Goal: Task Accomplishment & Management: Manage account settings

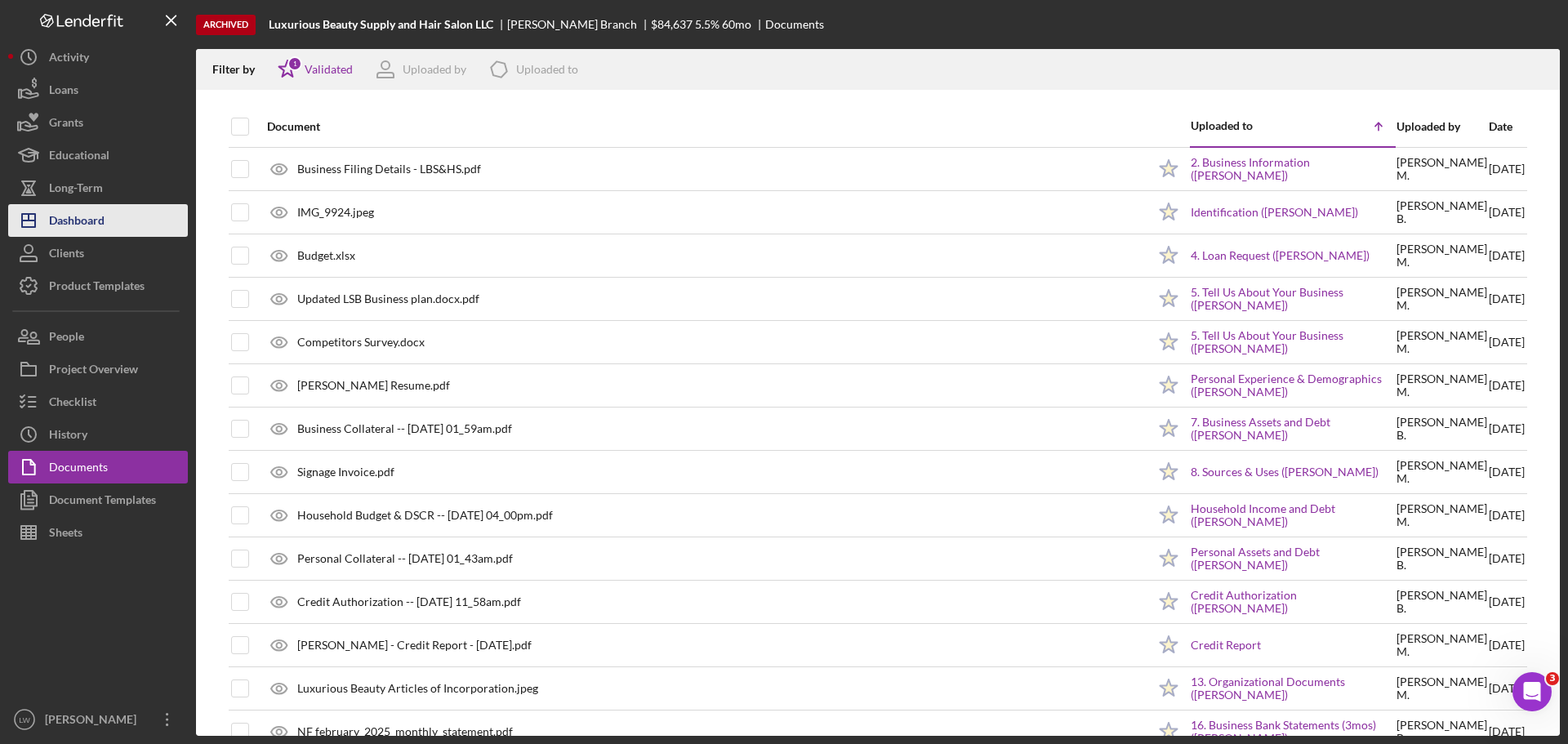
click at [85, 226] on div "Dashboard" at bounding box center [76, 222] width 55 height 37
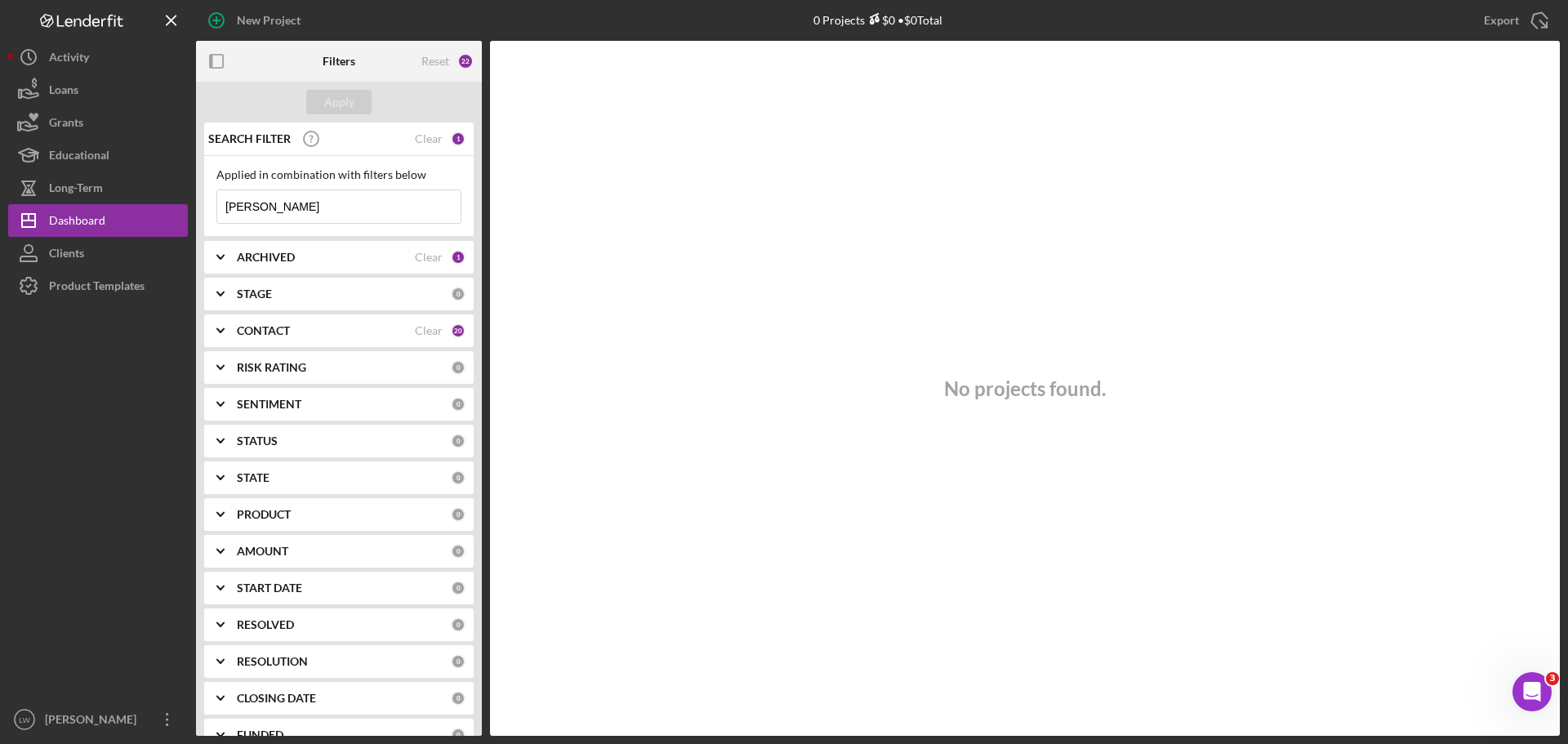
click at [346, 209] on input "[PERSON_NAME]" at bounding box center [339, 206] width 243 height 32
type input "d"
type input "GRAFFY"
click at [1542, 43] on button "Icon/Menu Close" at bounding box center [1560, 61] width 37 height 37
click at [429, 59] on div "Reset" at bounding box center [435, 61] width 28 height 13
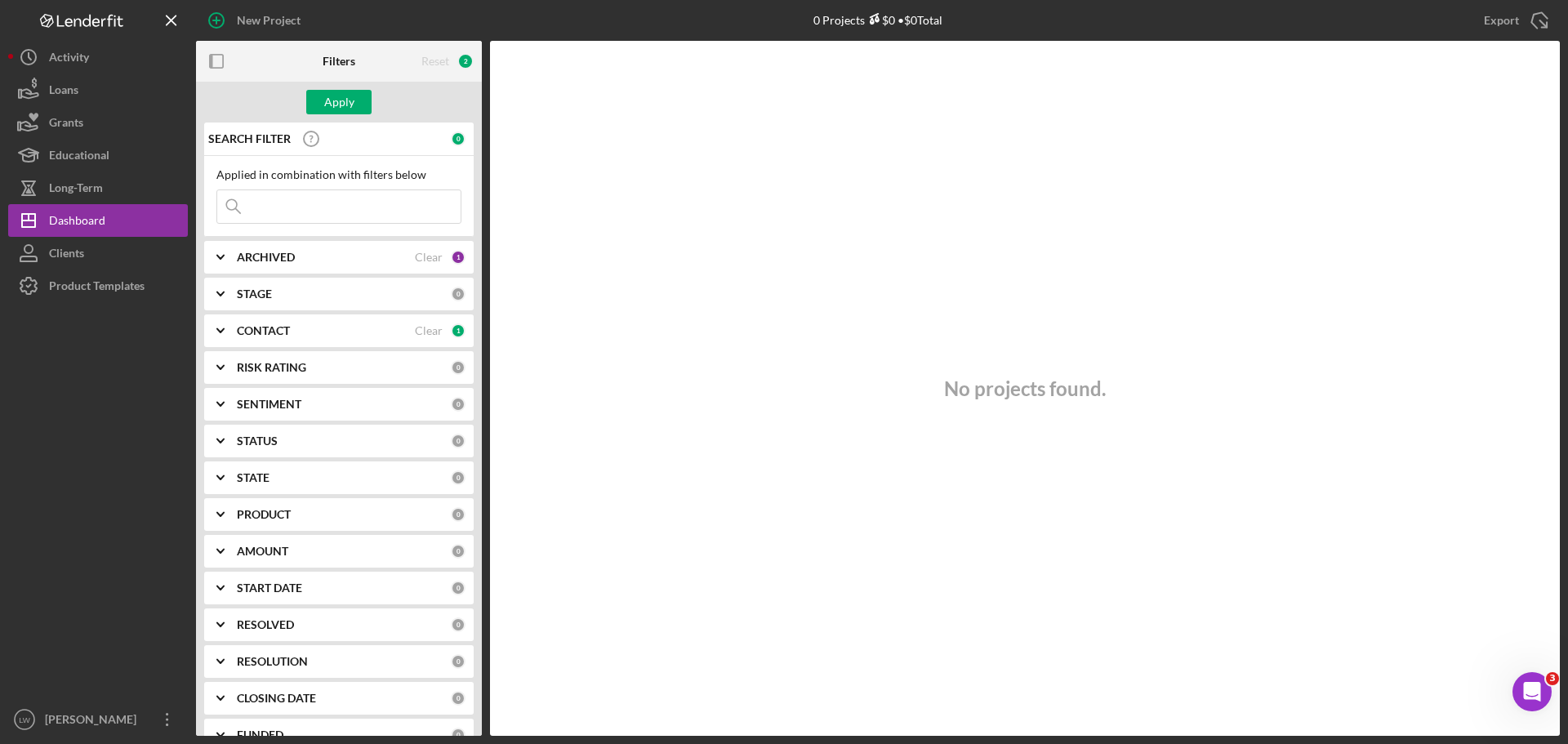
click at [225, 332] on icon "Icon/Expander" at bounding box center [220, 330] width 41 height 41
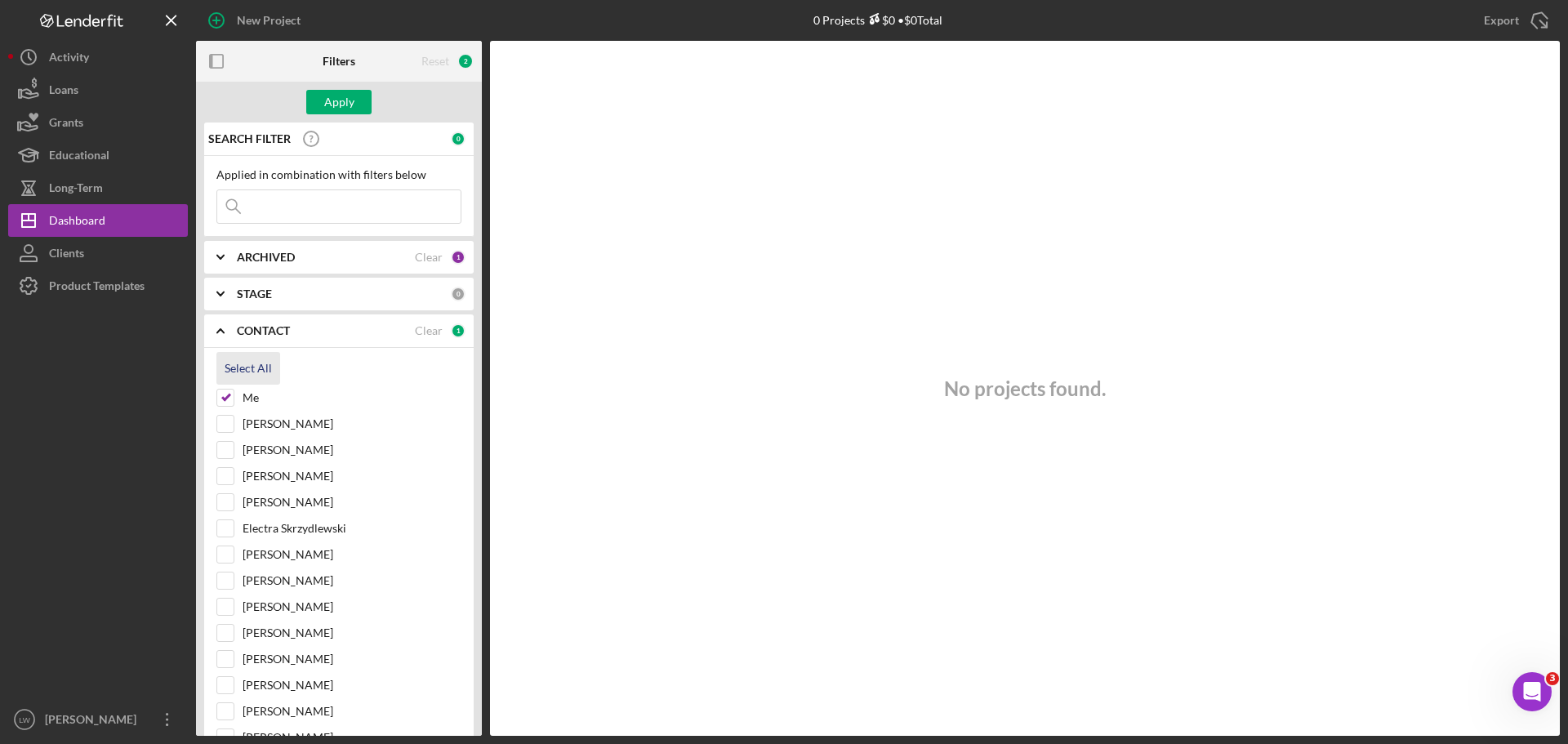
click at [235, 359] on div "Select All" at bounding box center [248, 368] width 48 height 32
checkbox input "true"
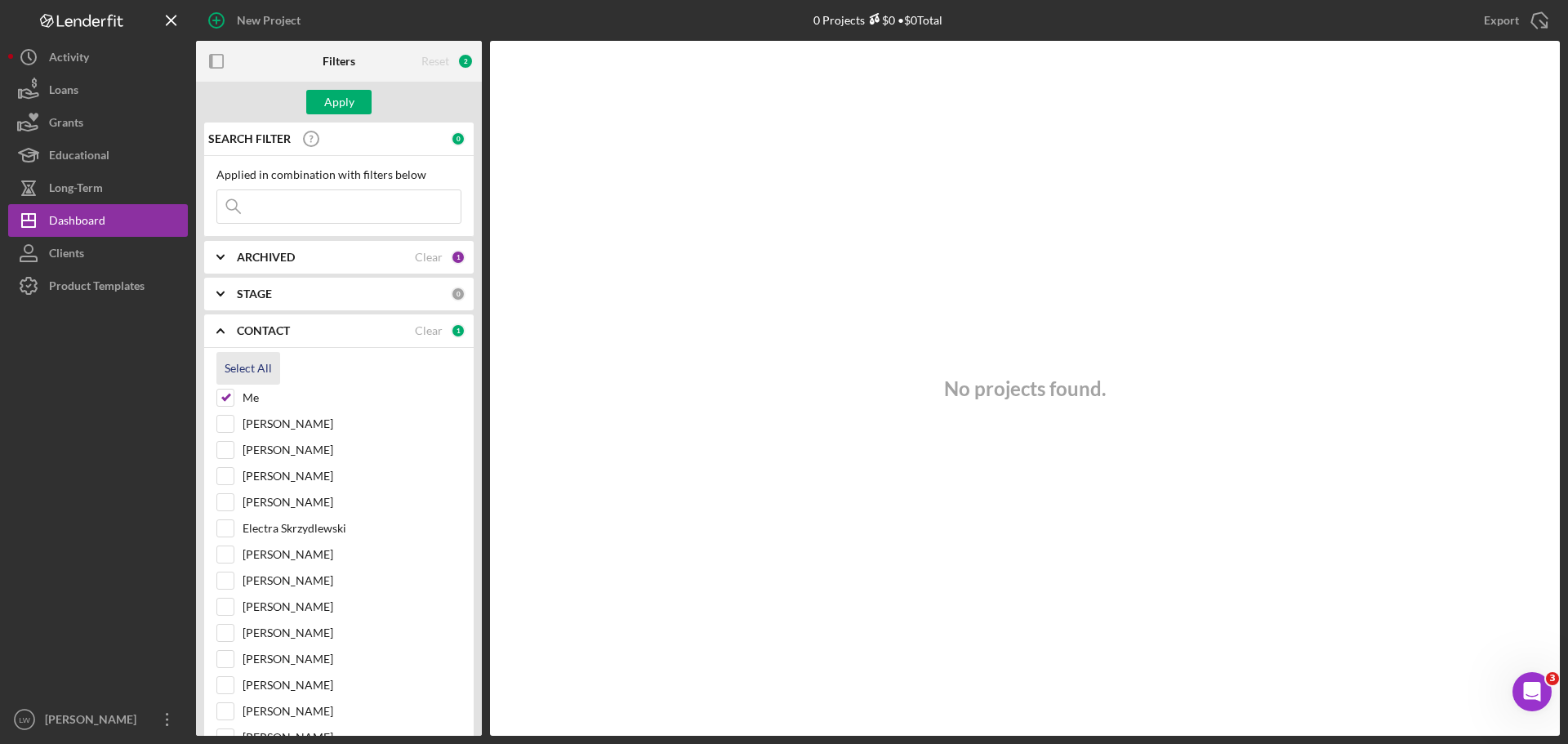
checkbox input "true"
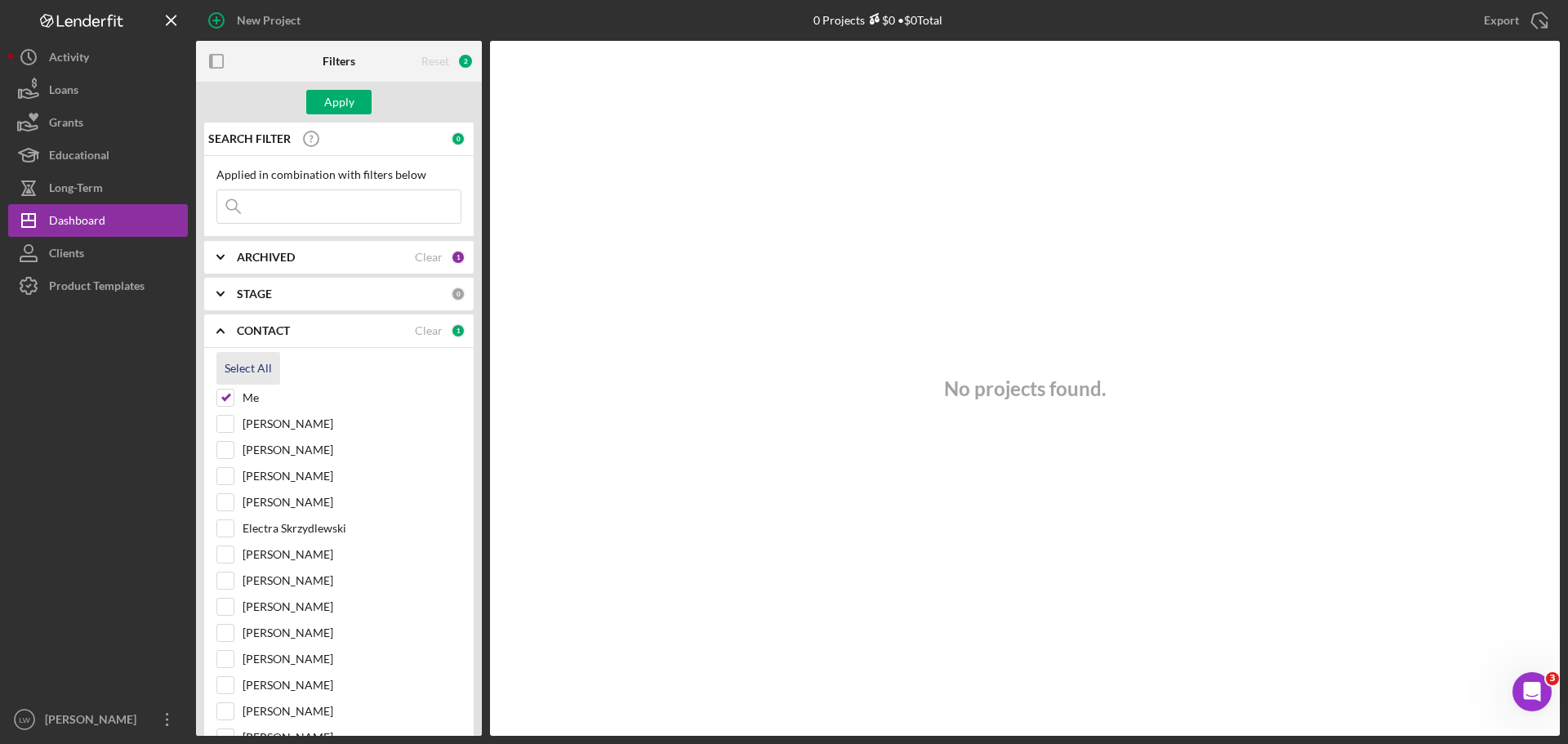
checkbox input "true"
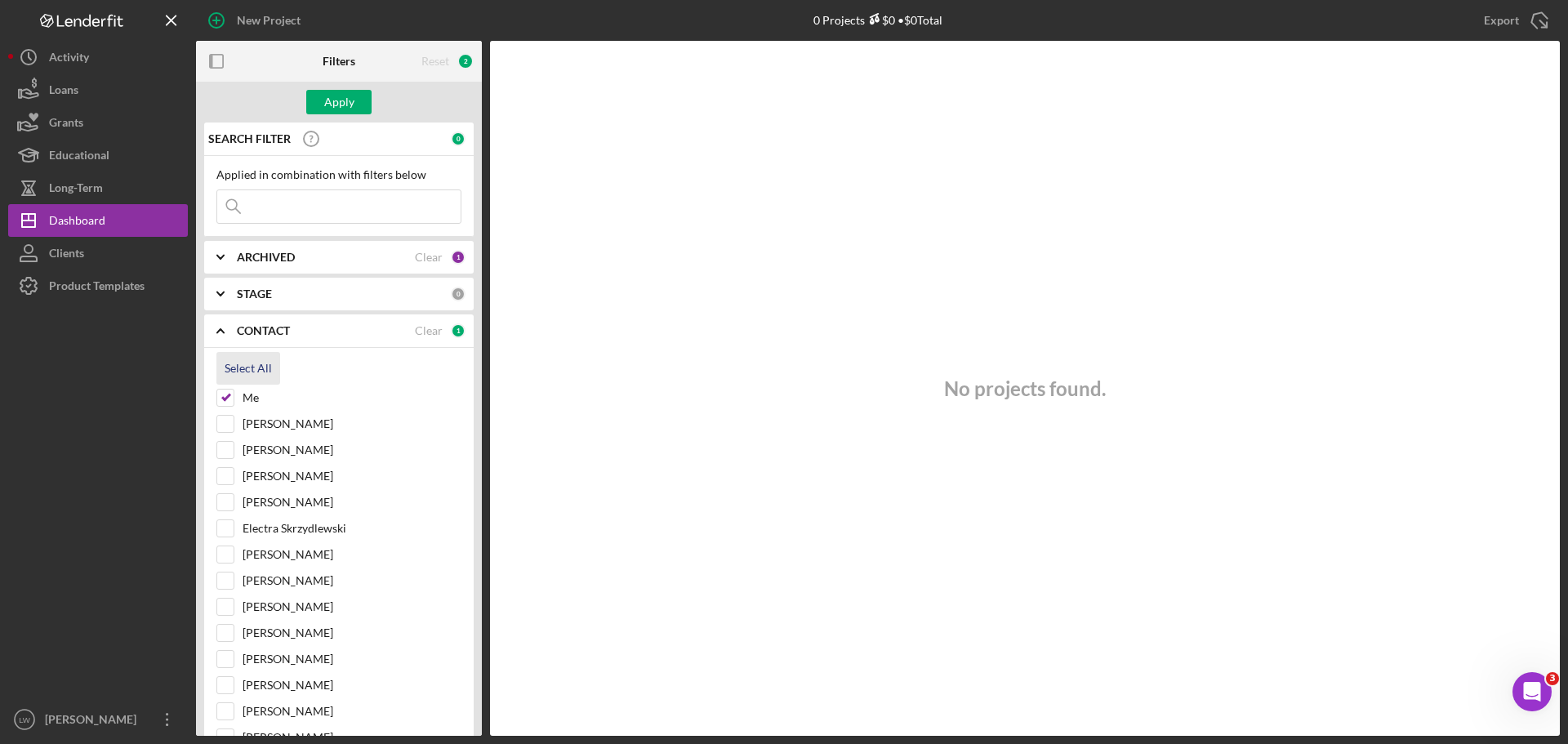
checkbox input "true"
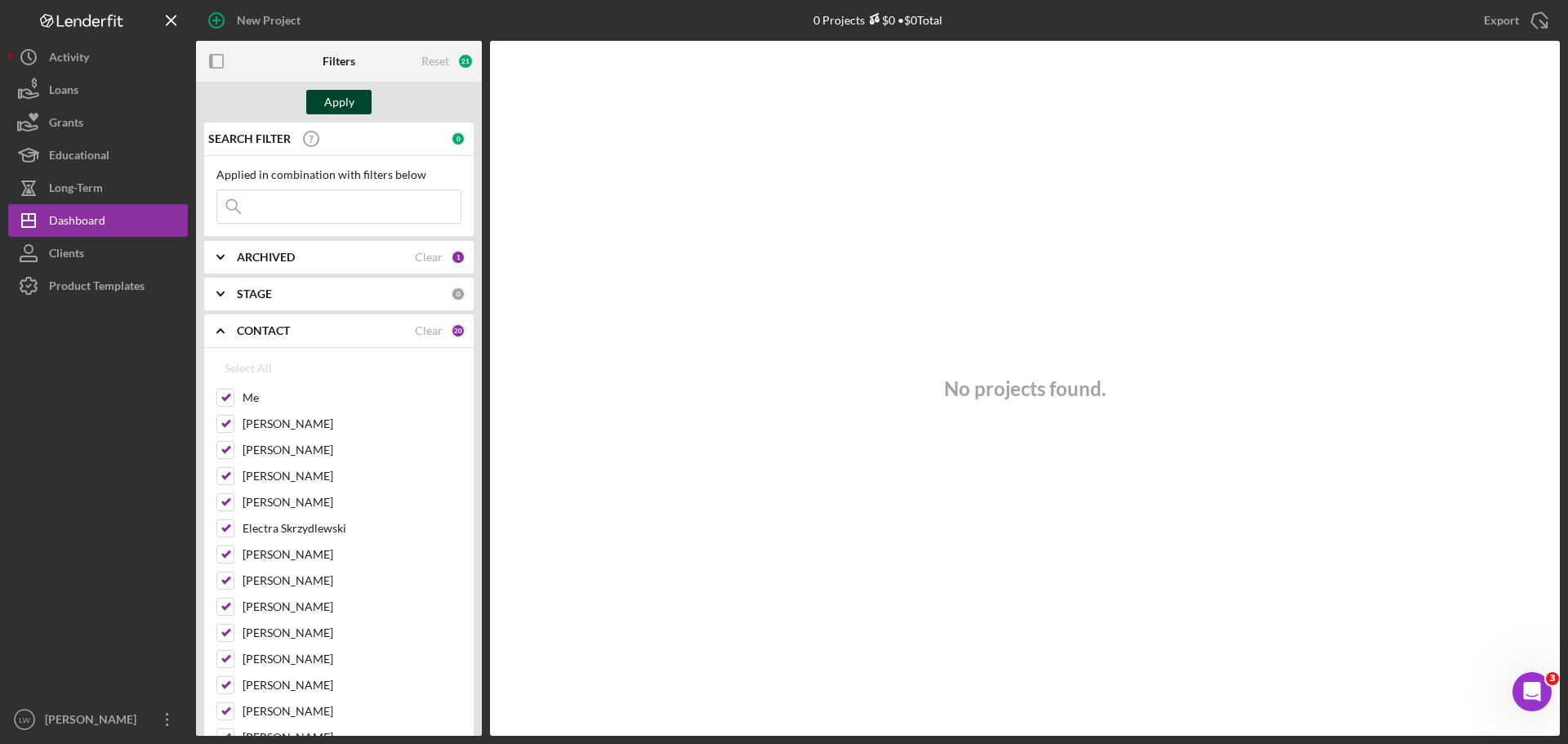
click at [347, 108] on div "Apply" at bounding box center [340, 102] width 31 height 25
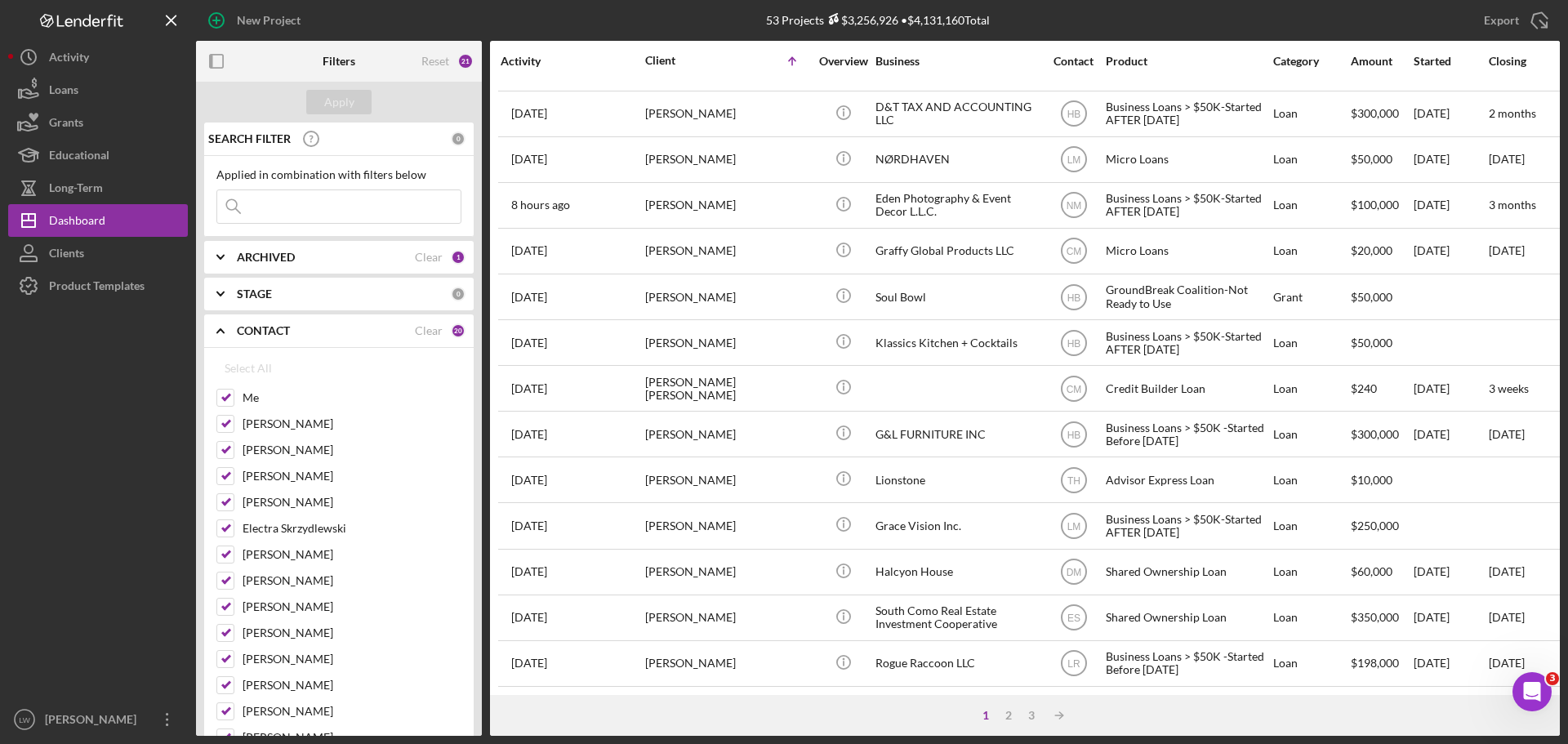
scroll to position [552, 0]
click at [901, 64] on div "Business" at bounding box center [956, 61] width 163 height 13
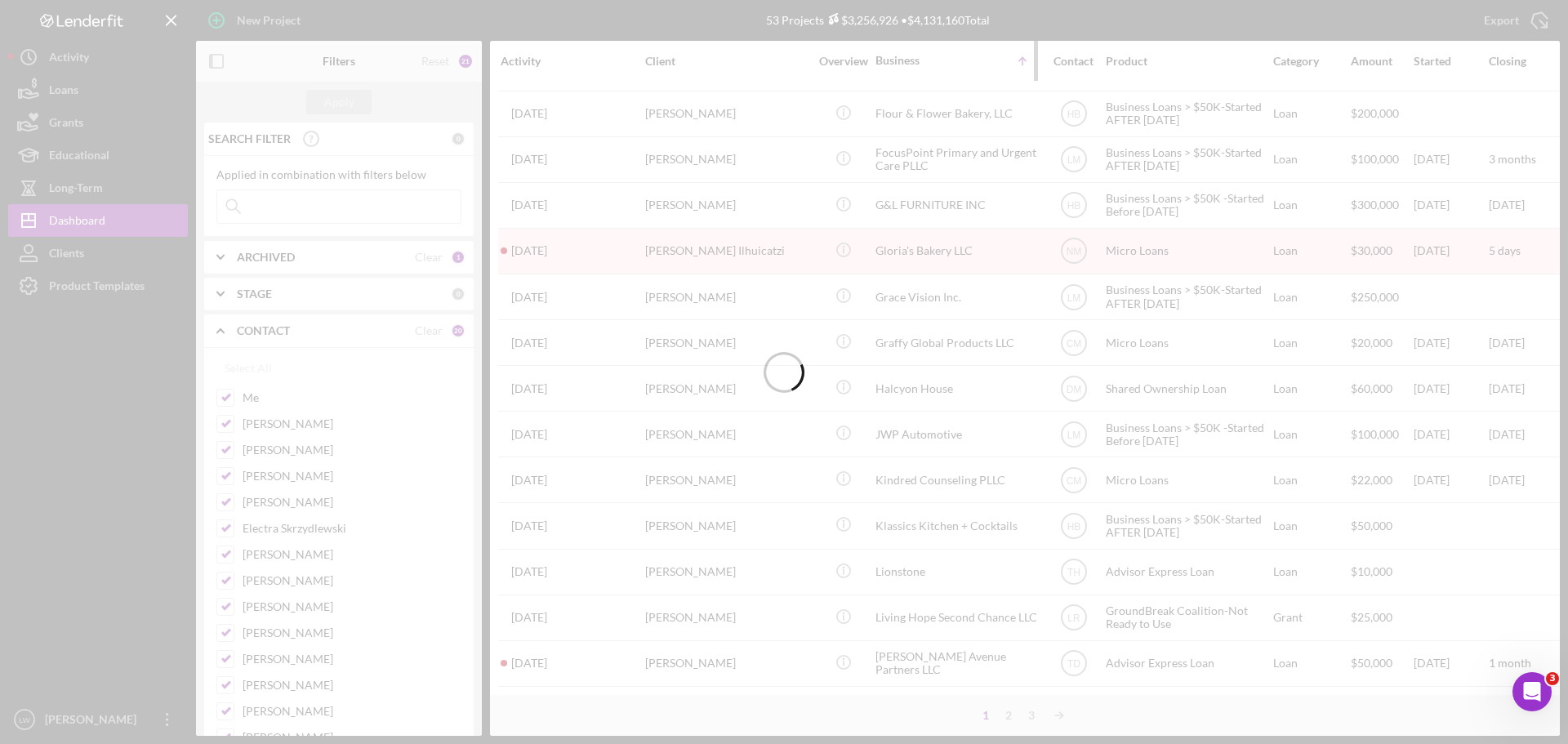
scroll to position [279, 0]
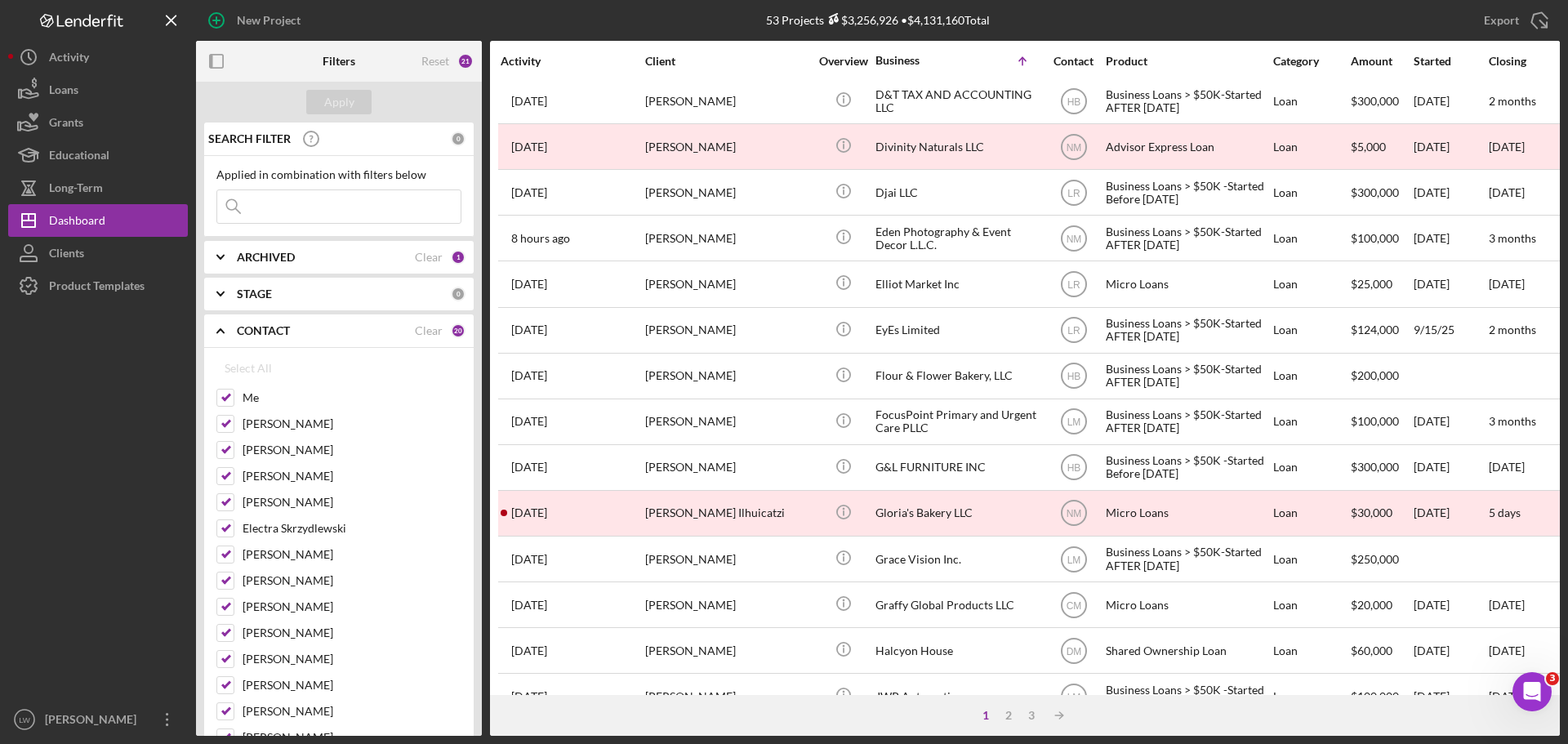
click at [221, 258] on polyline at bounding box center [220, 257] width 7 height 3
click at [220, 402] on polyline at bounding box center [220, 400] width 7 height 3
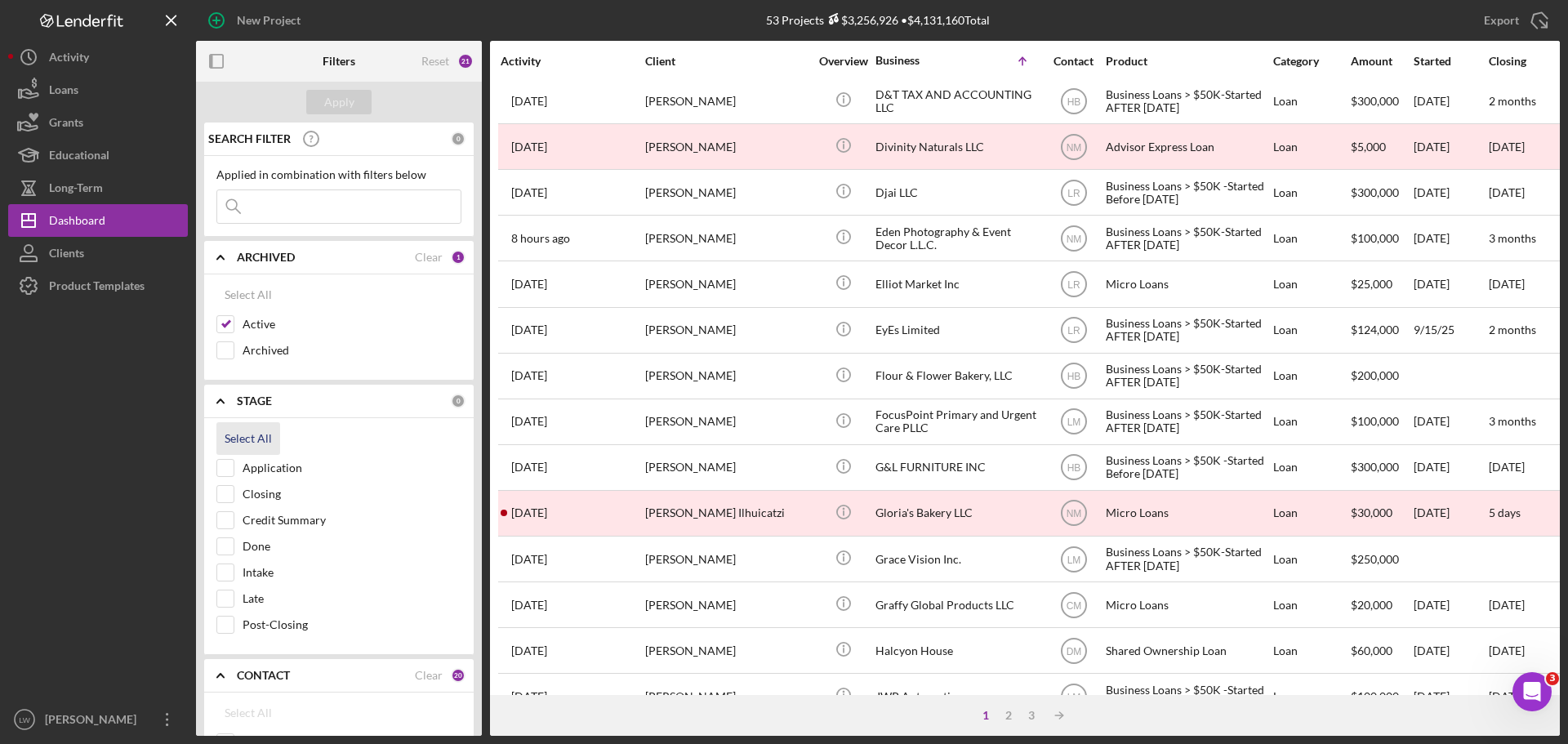
click at [253, 439] on div "Select All" at bounding box center [248, 438] width 48 height 32
checkbox input "true"
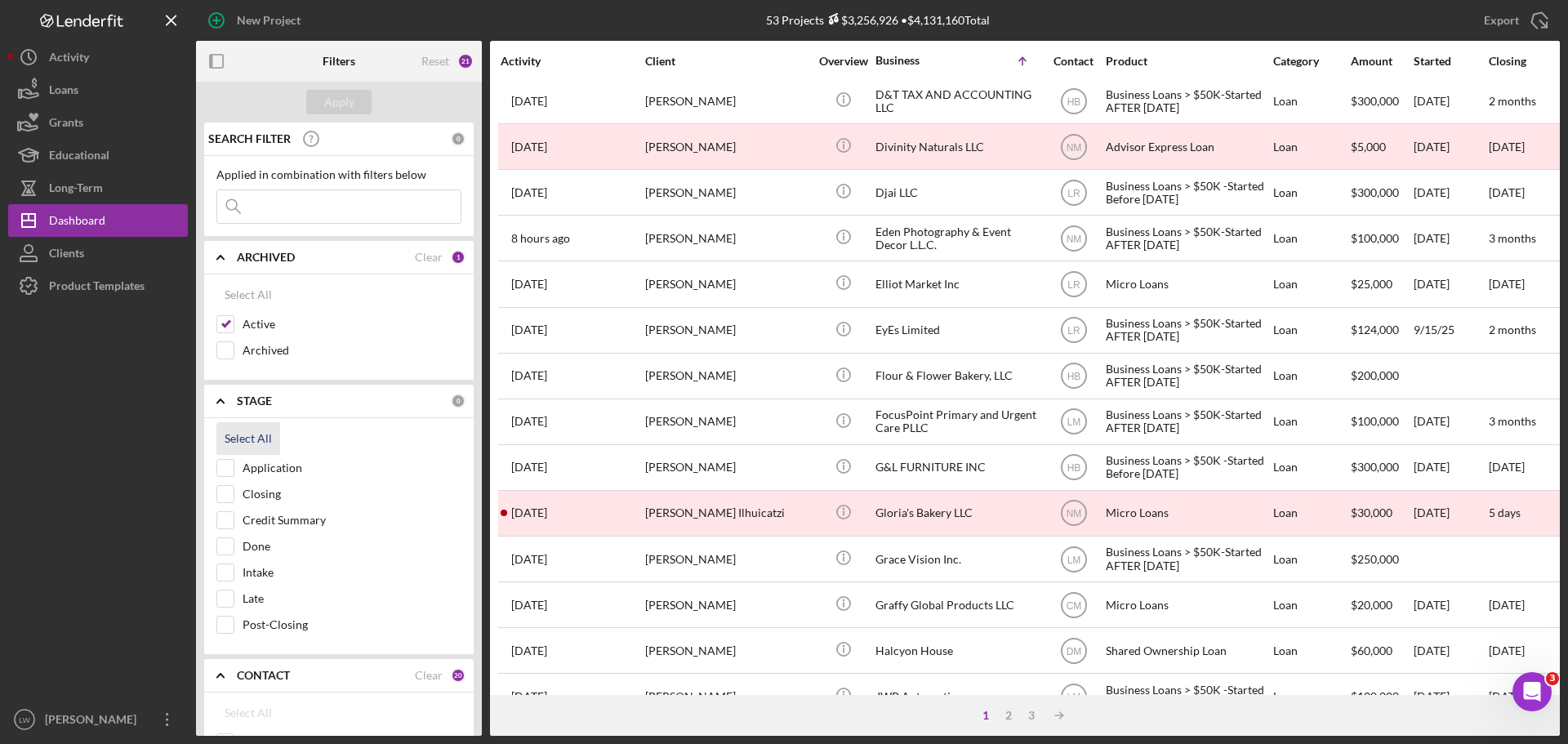
checkbox input "true"
click at [337, 104] on div "Apply" at bounding box center [340, 102] width 31 height 25
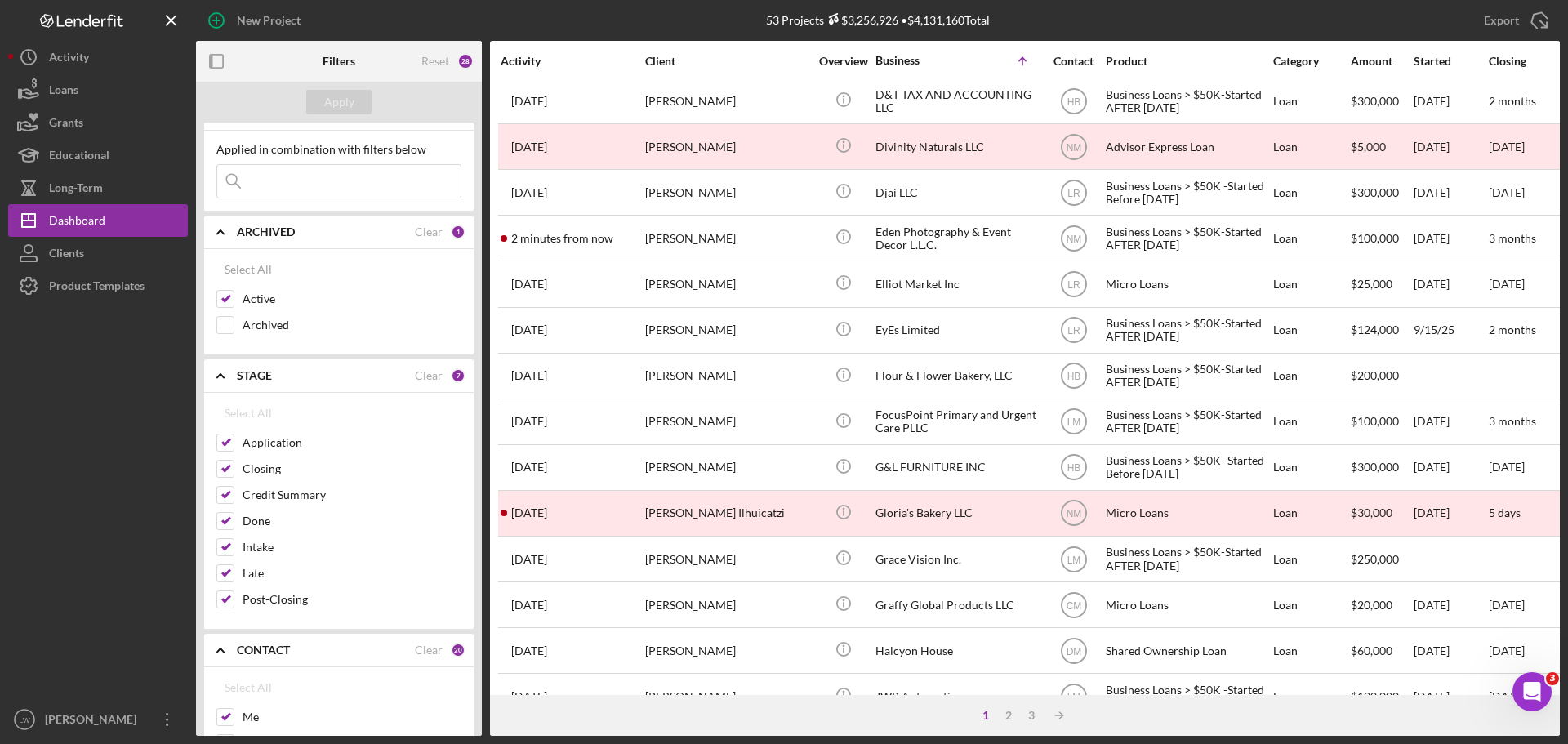
scroll to position [0, 0]
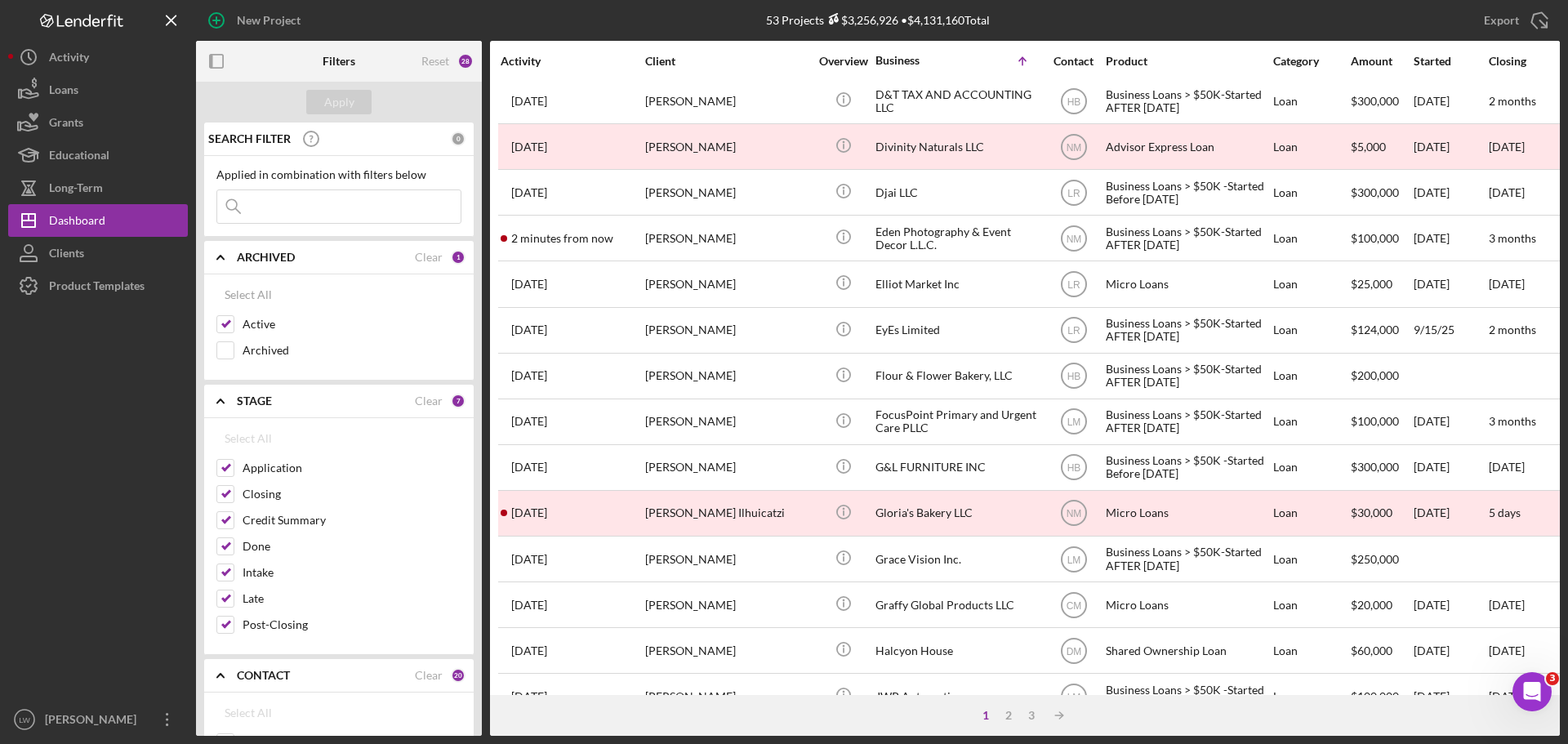
click at [343, 205] on input at bounding box center [339, 206] width 243 height 32
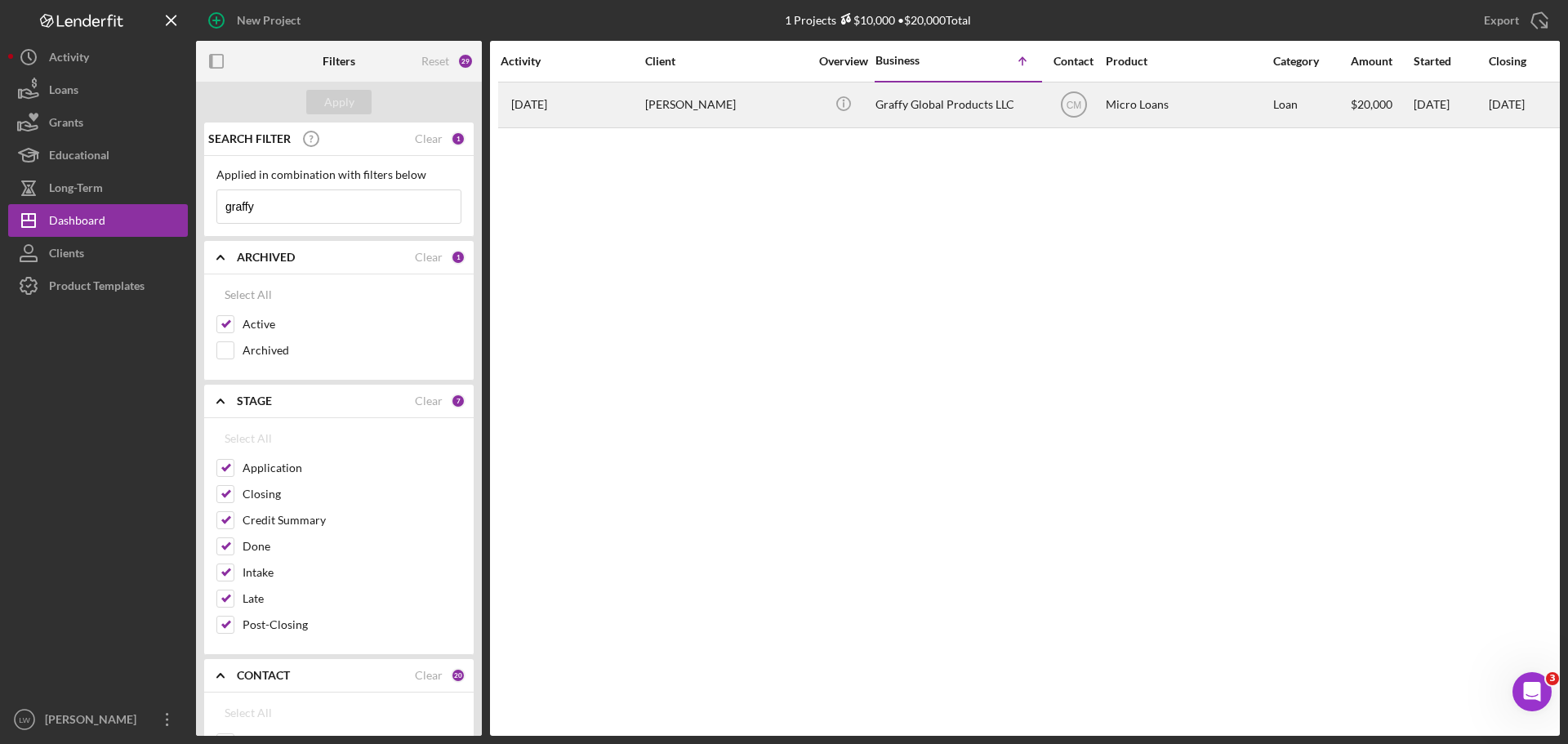
type input "graffy"
click at [674, 105] on div "[PERSON_NAME]" at bounding box center [726, 104] width 163 height 43
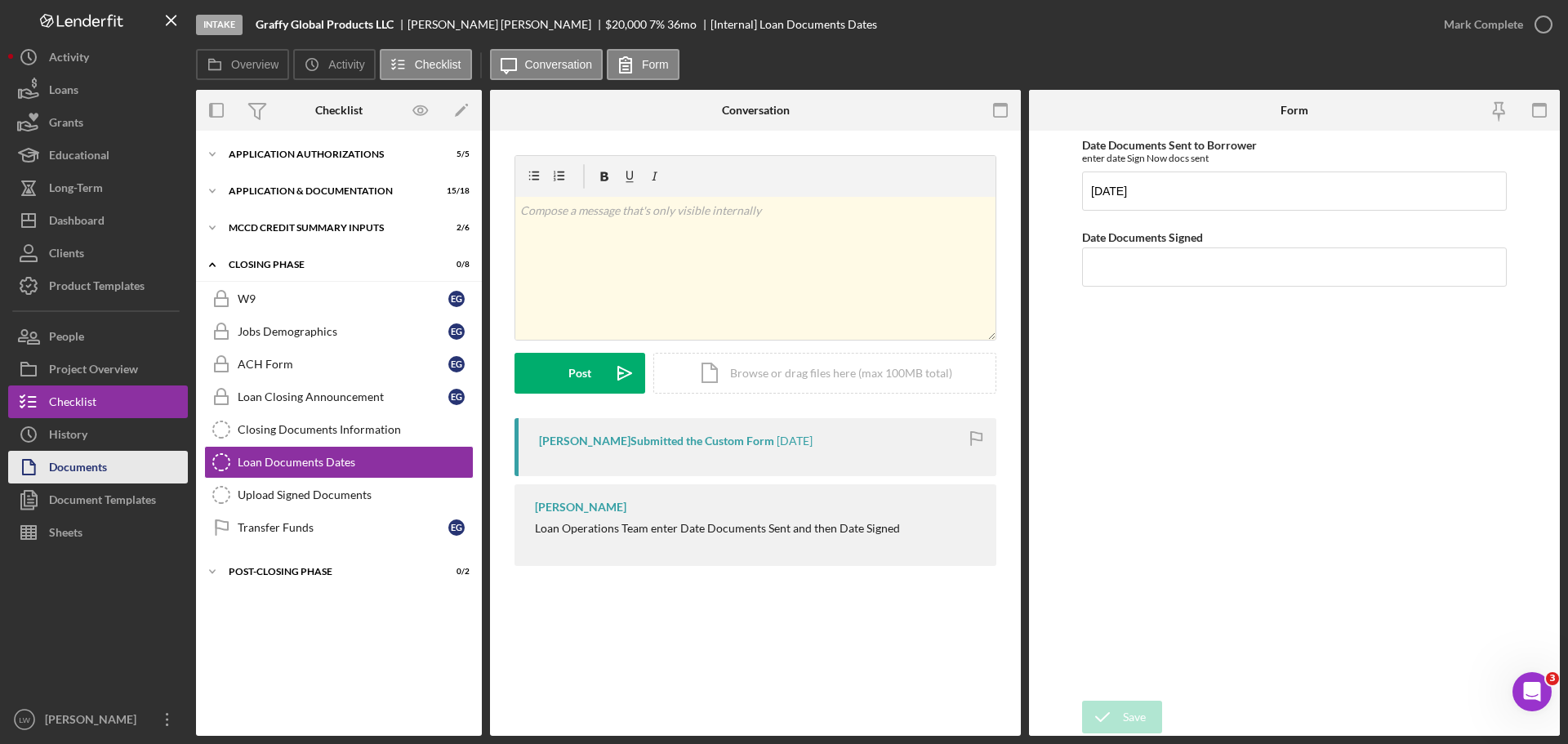
click at [94, 471] on div "Documents" at bounding box center [77, 468] width 58 height 37
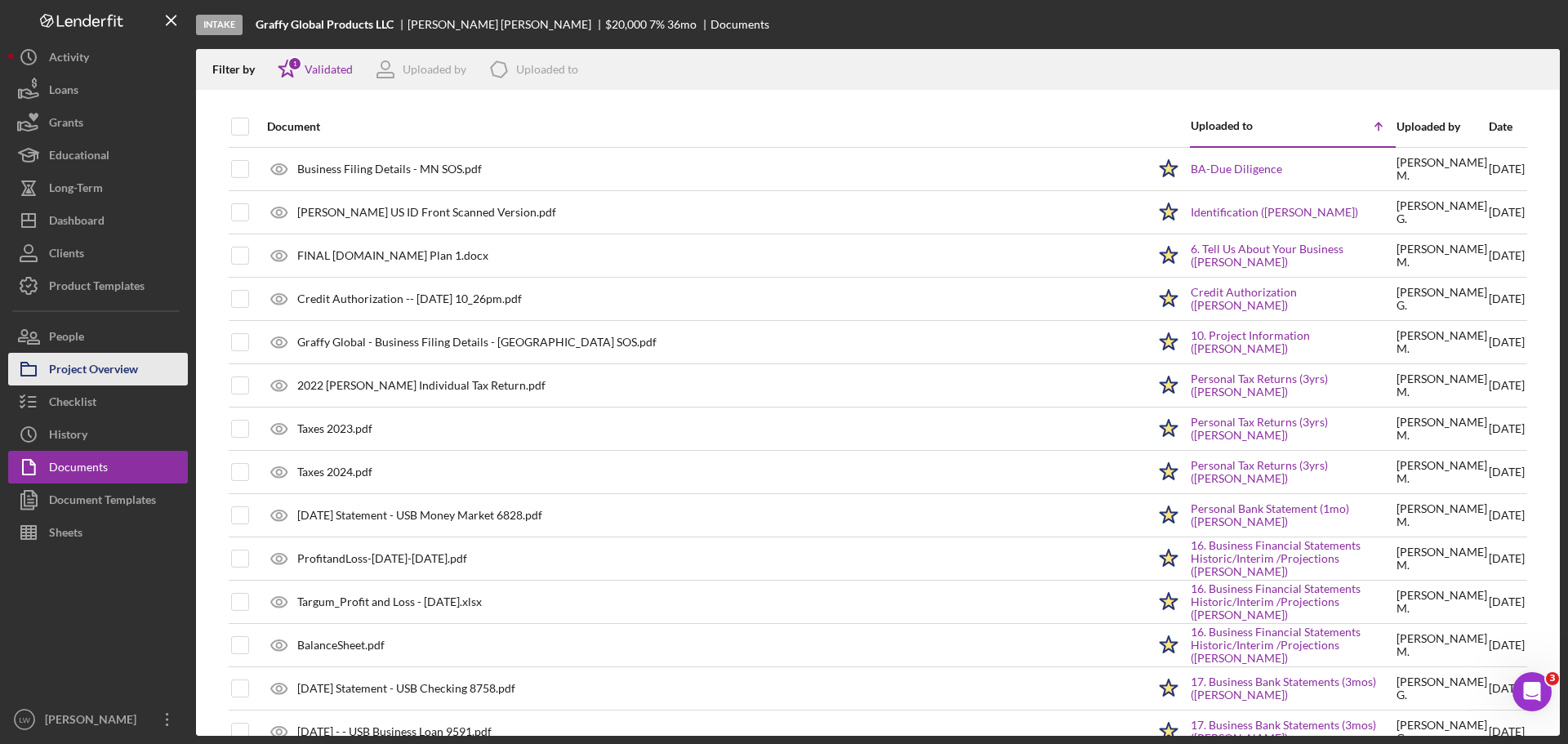
click at [109, 371] on div "Project Overview" at bounding box center [93, 371] width 89 height 37
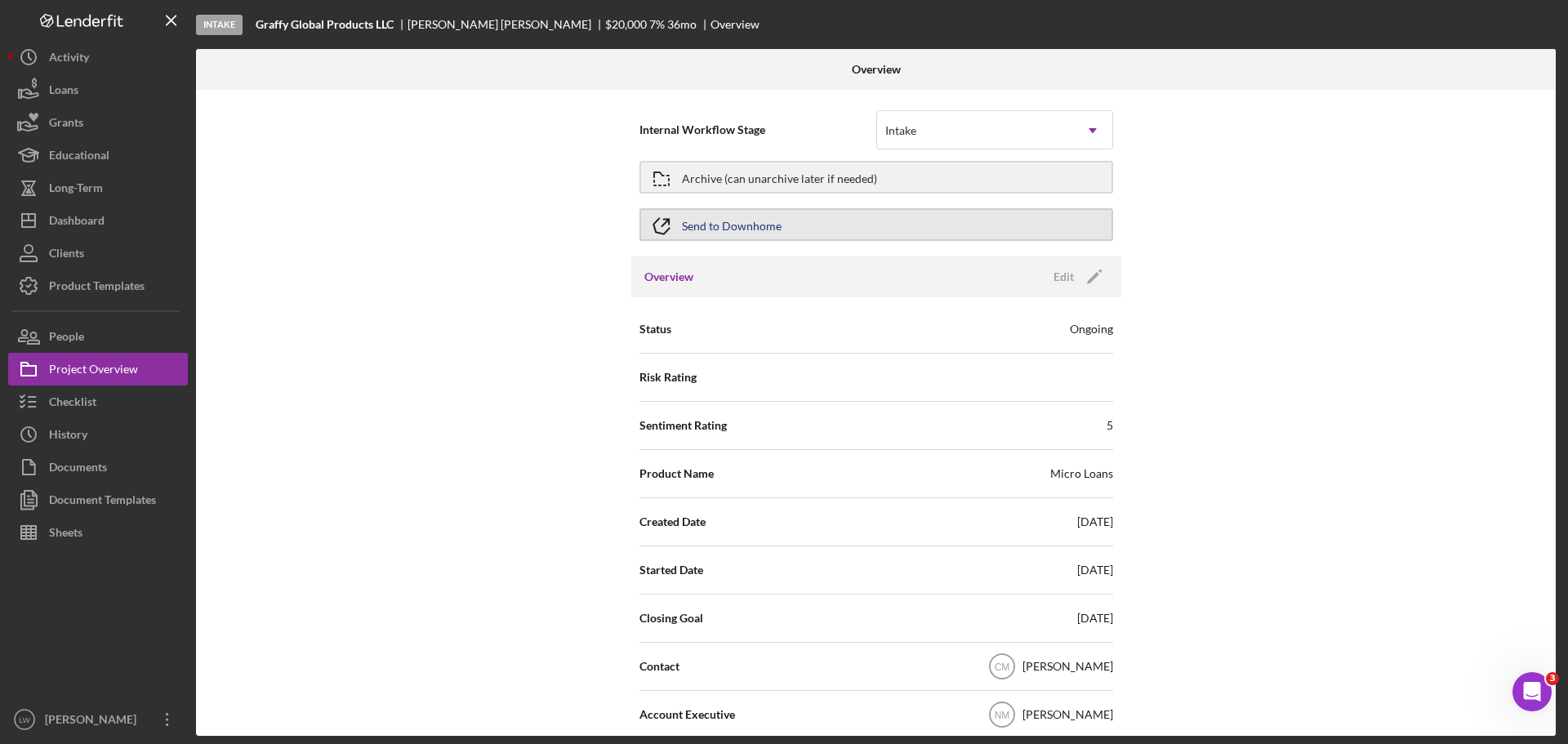
click at [673, 219] on icon "button" at bounding box center [661, 226] width 32 height 32
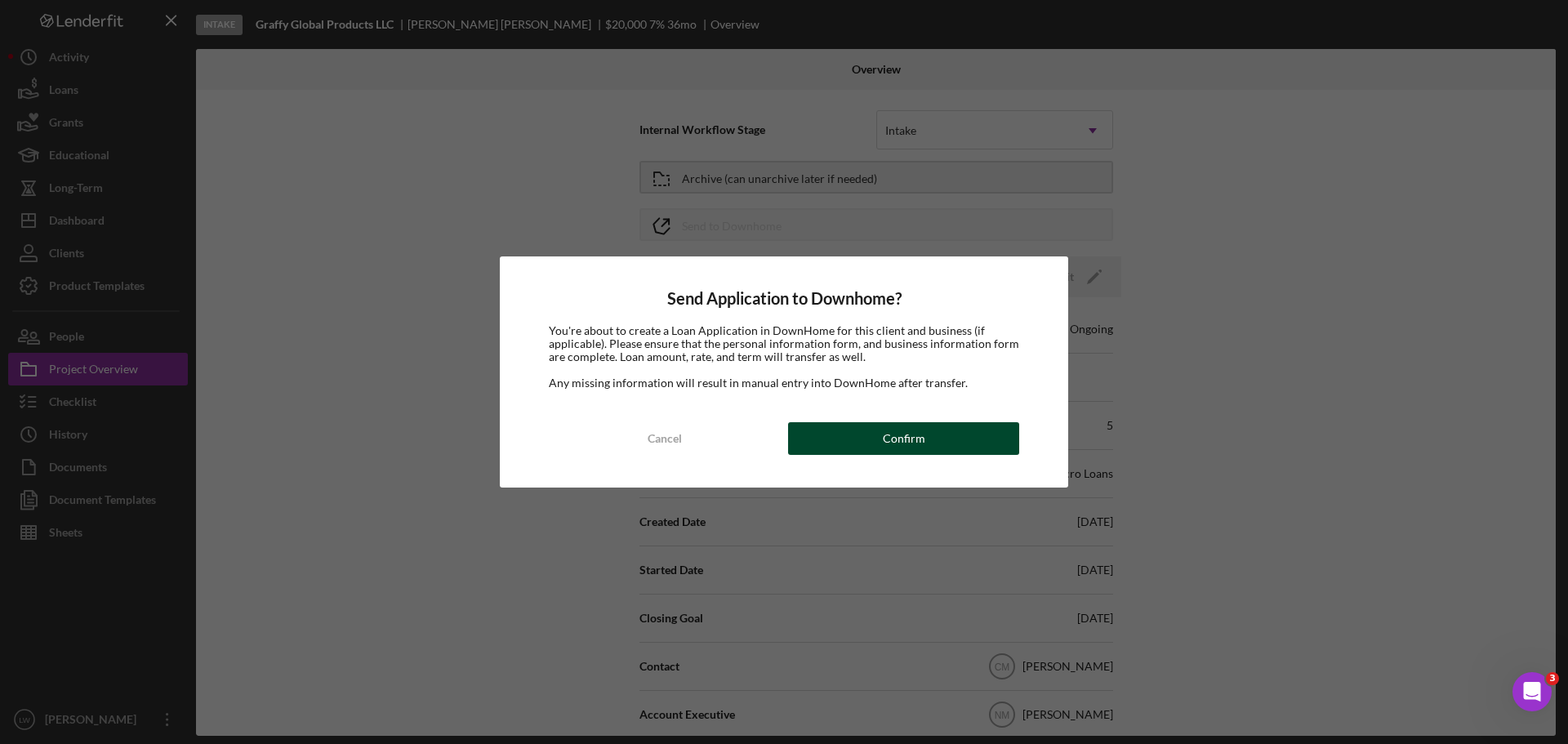
click at [861, 434] on button "Confirm" at bounding box center [904, 438] width 231 height 32
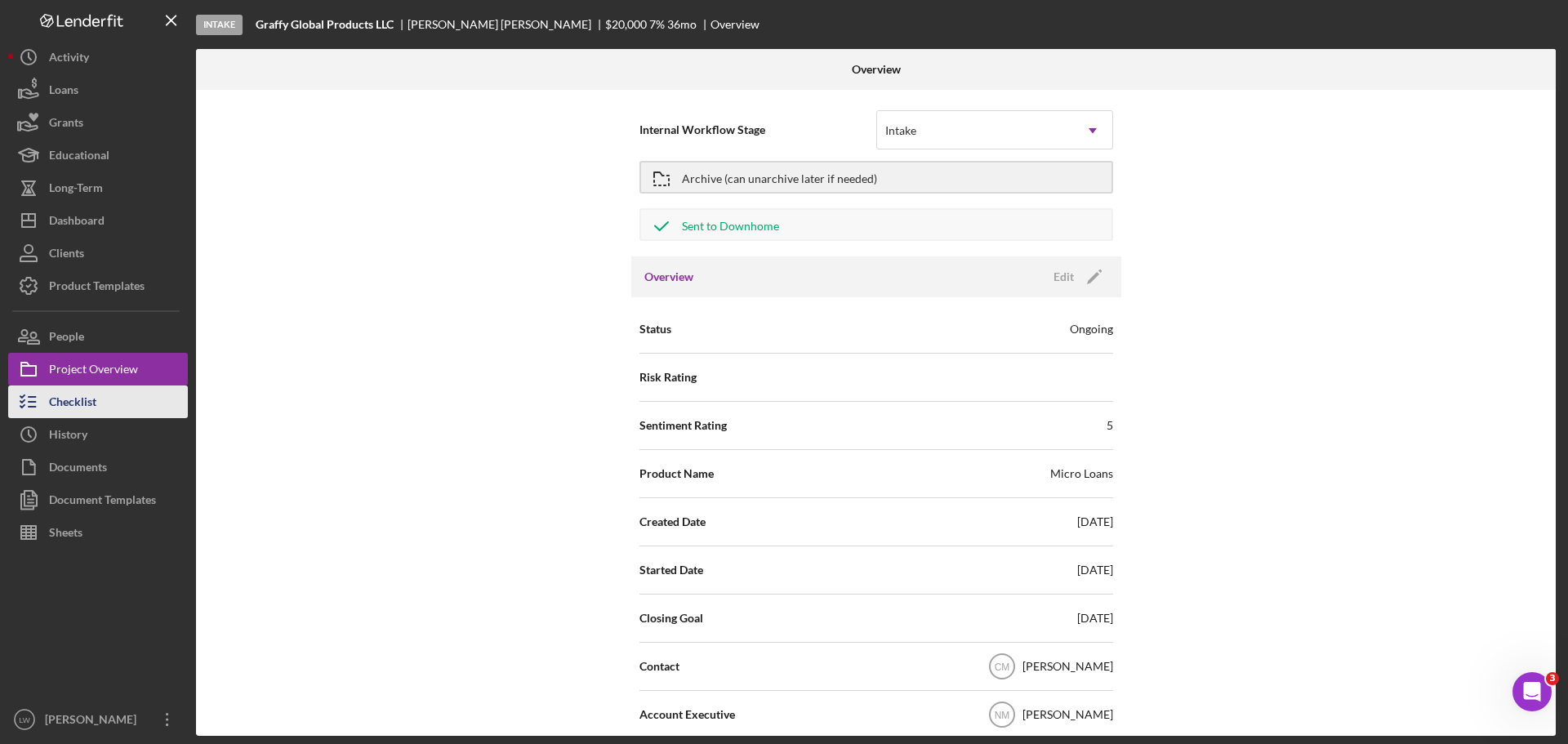
click at [73, 410] on div "Checklist" at bounding box center [73, 403] width 48 height 37
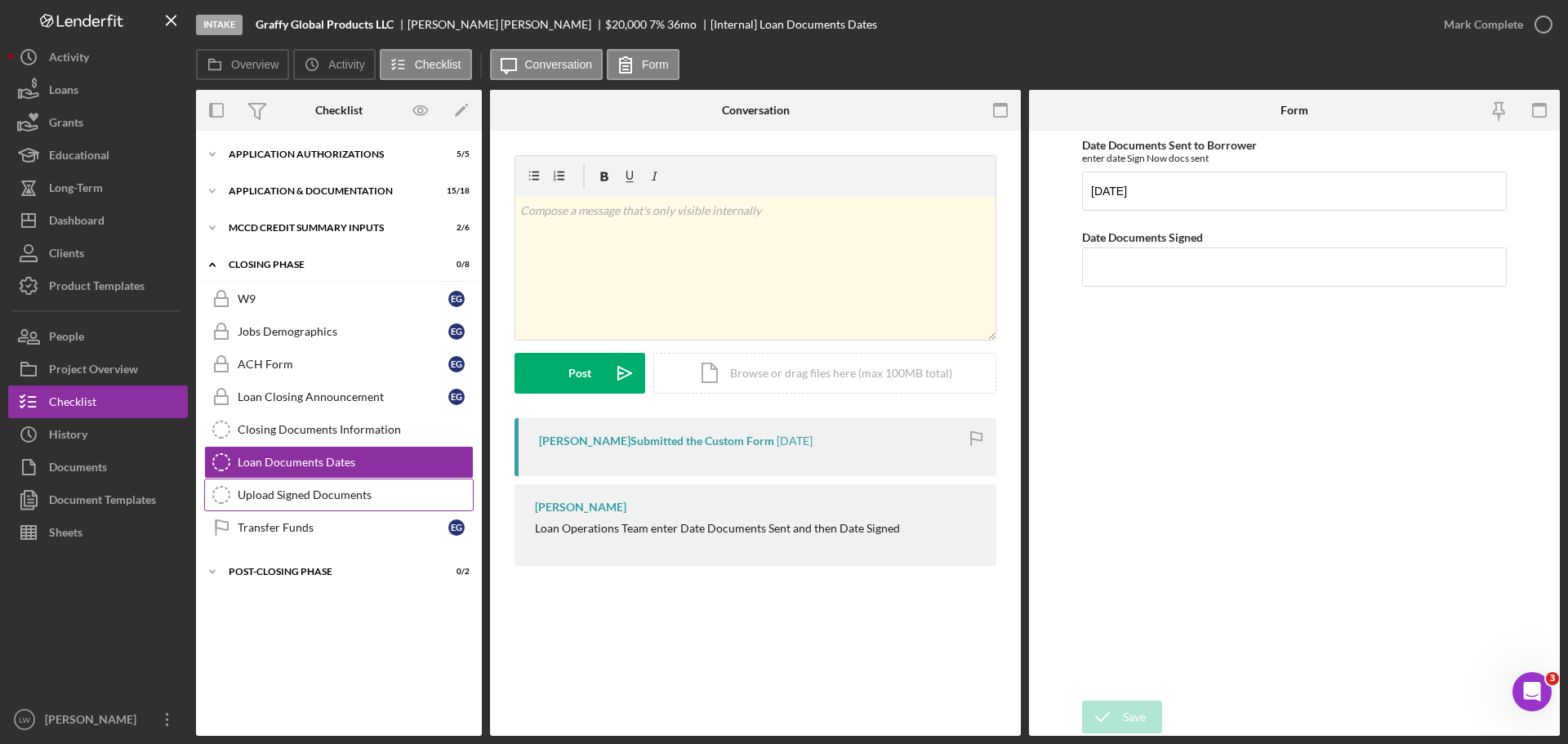
click at [344, 488] on div "Upload Signed Documents" at bounding box center [355, 495] width 235 height 13
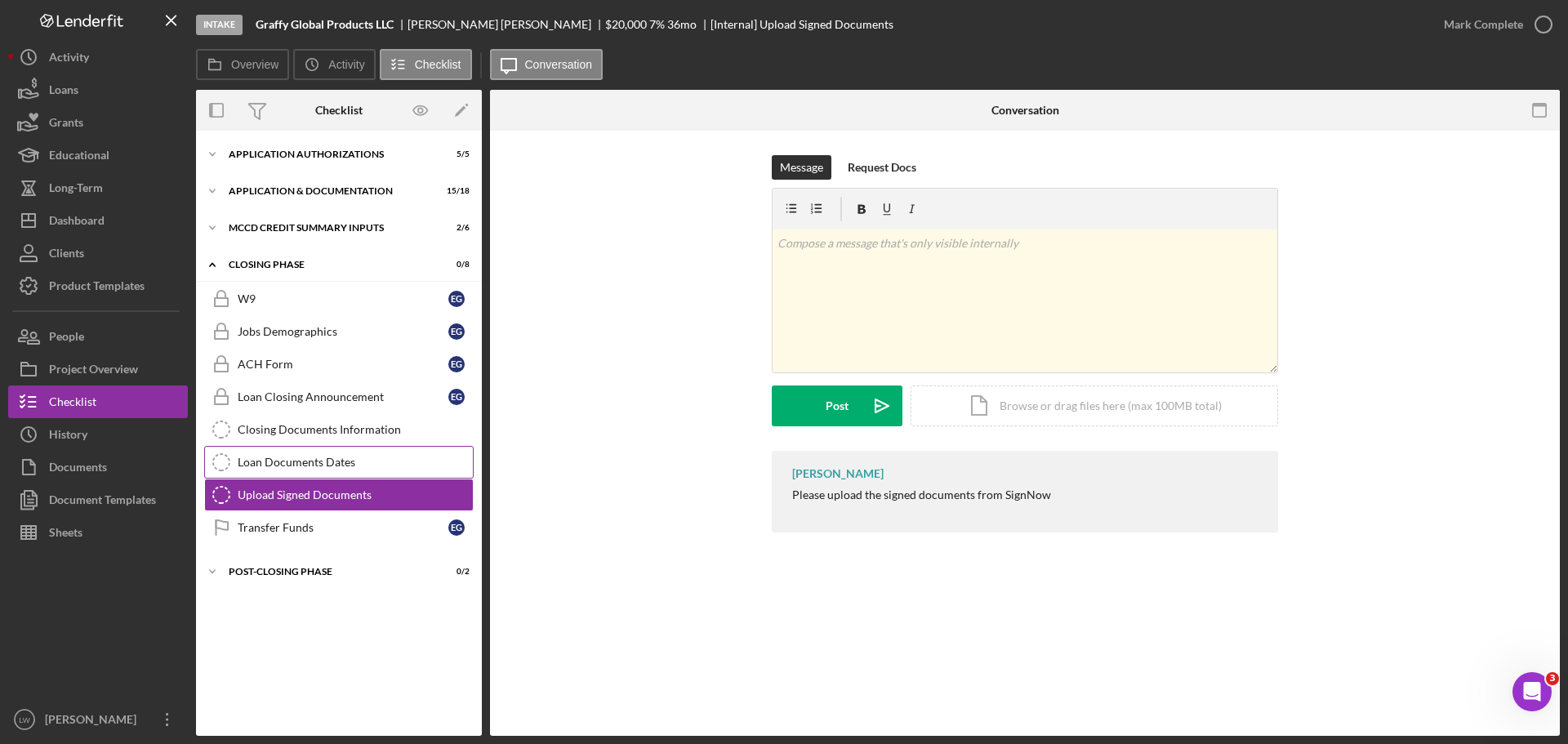
click at [303, 467] on div "Loan Documents Dates" at bounding box center [355, 463] width 235 height 13
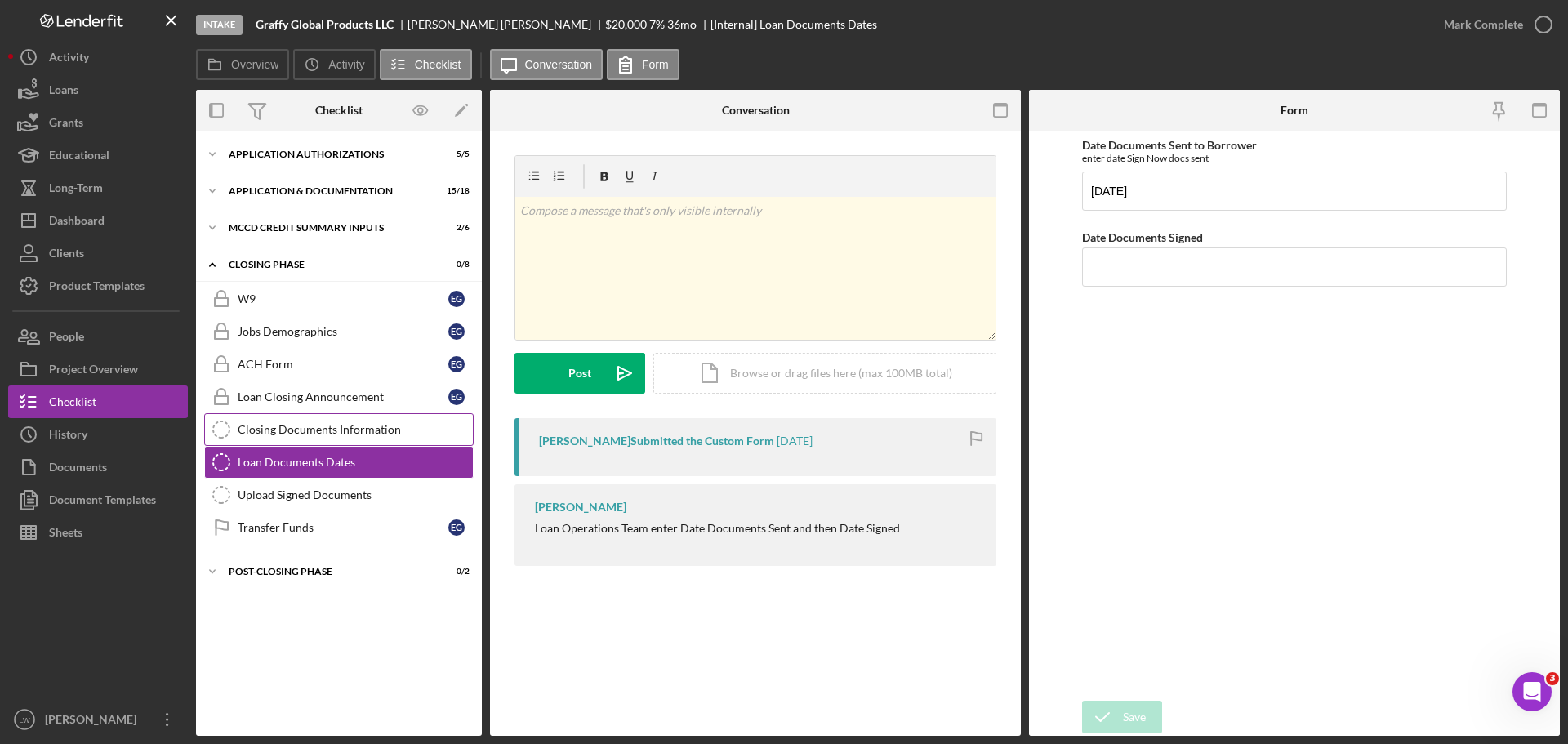
click at [314, 434] on div "Closing Documents Information" at bounding box center [355, 429] width 235 height 13
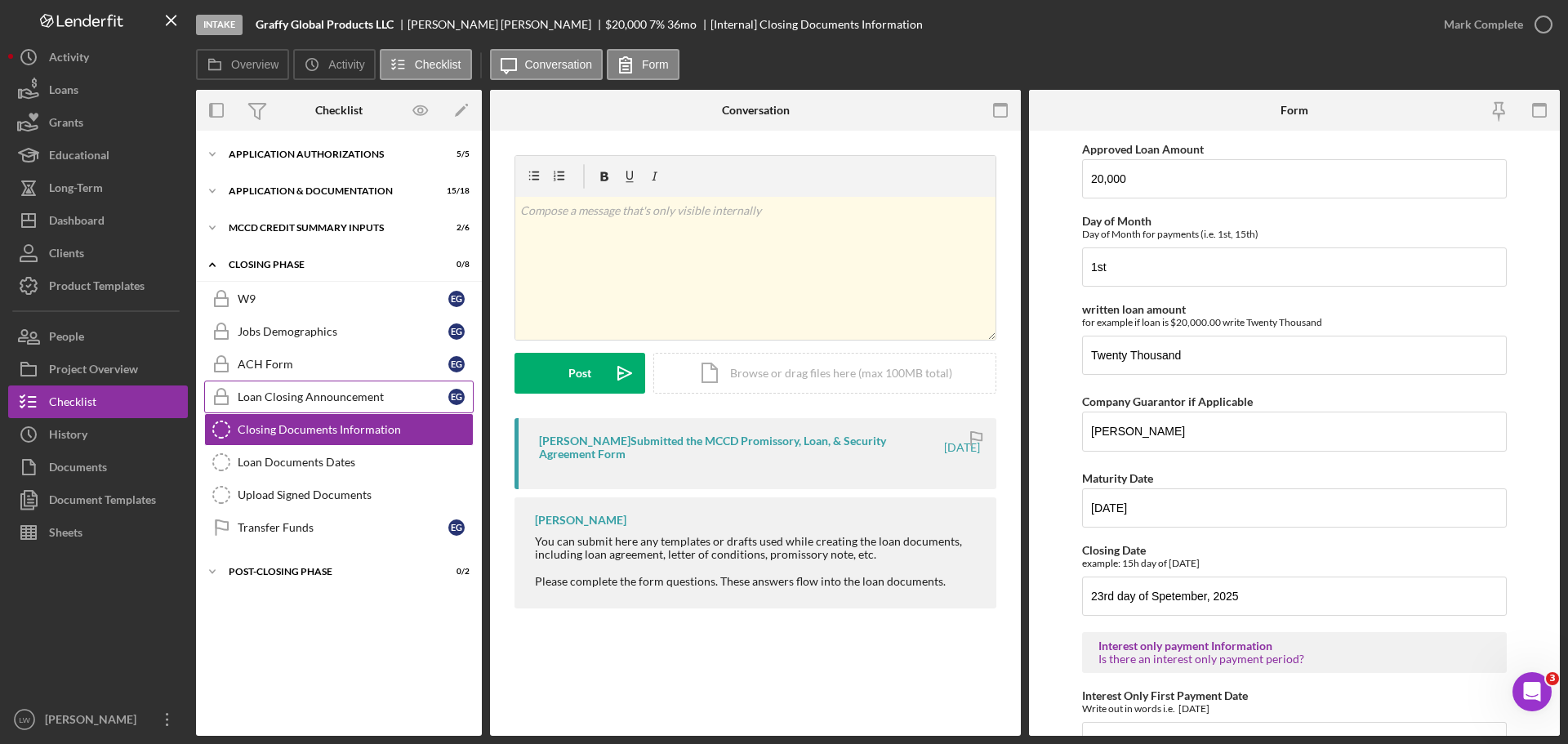
click at [321, 399] on div "Loan Closing Announcement" at bounding box center [343, 397] width 211 height 13
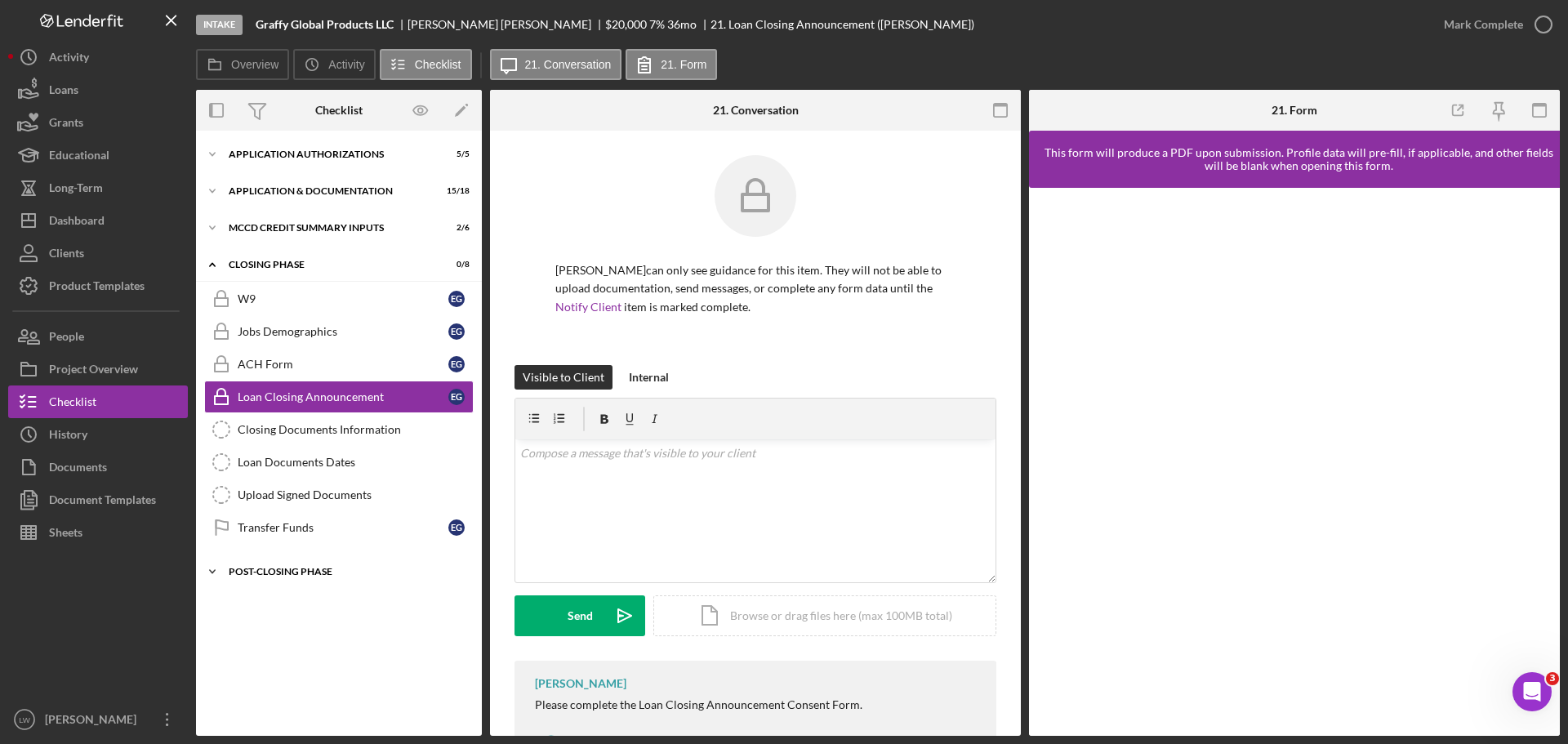
click at [301, 574] on div "Post-Closing Phase" at bounding box center [345, 571] width 233 height 10
click at [282, 646] on link "Wrap Up Wrap Up E G" at bounding box center [339, 638] width 269 height 32
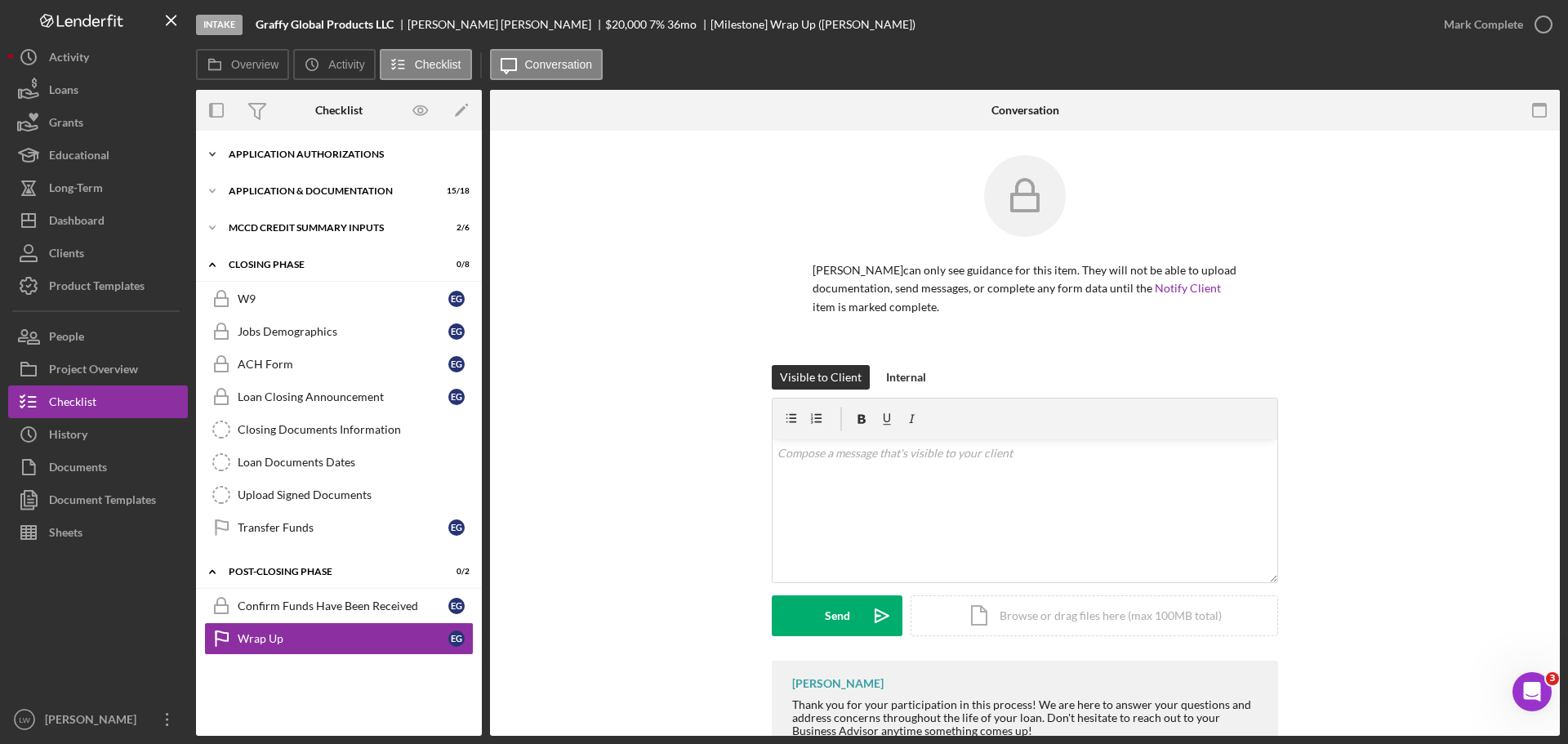
click at [263, 162] on div "Icon/Expander Application Authorizations 5 / 5" at bounding box center [339, 155] width 286 height 32
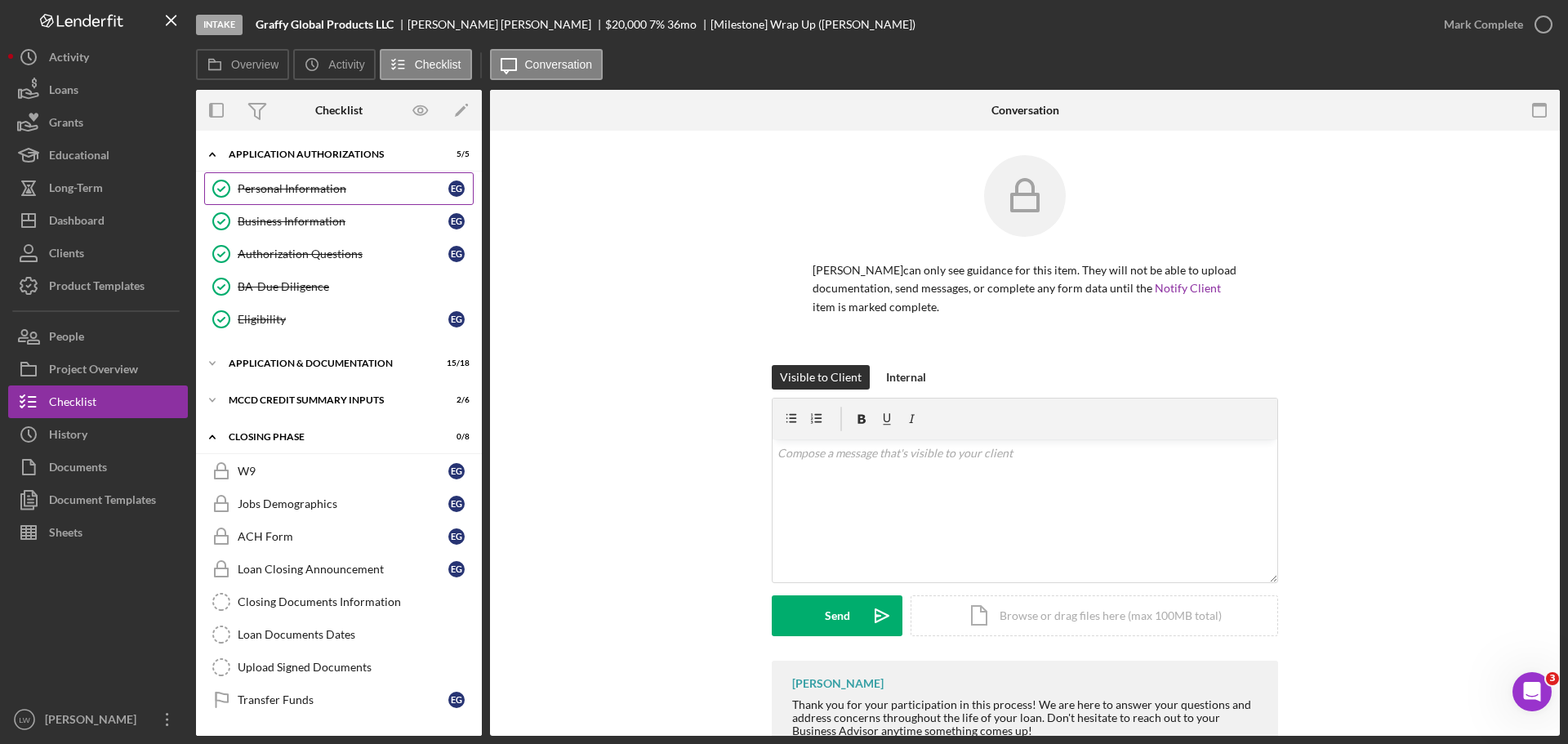
click at [266, 184] on div "Personal Information" at bounding box center [343, 189] width 211 height 13
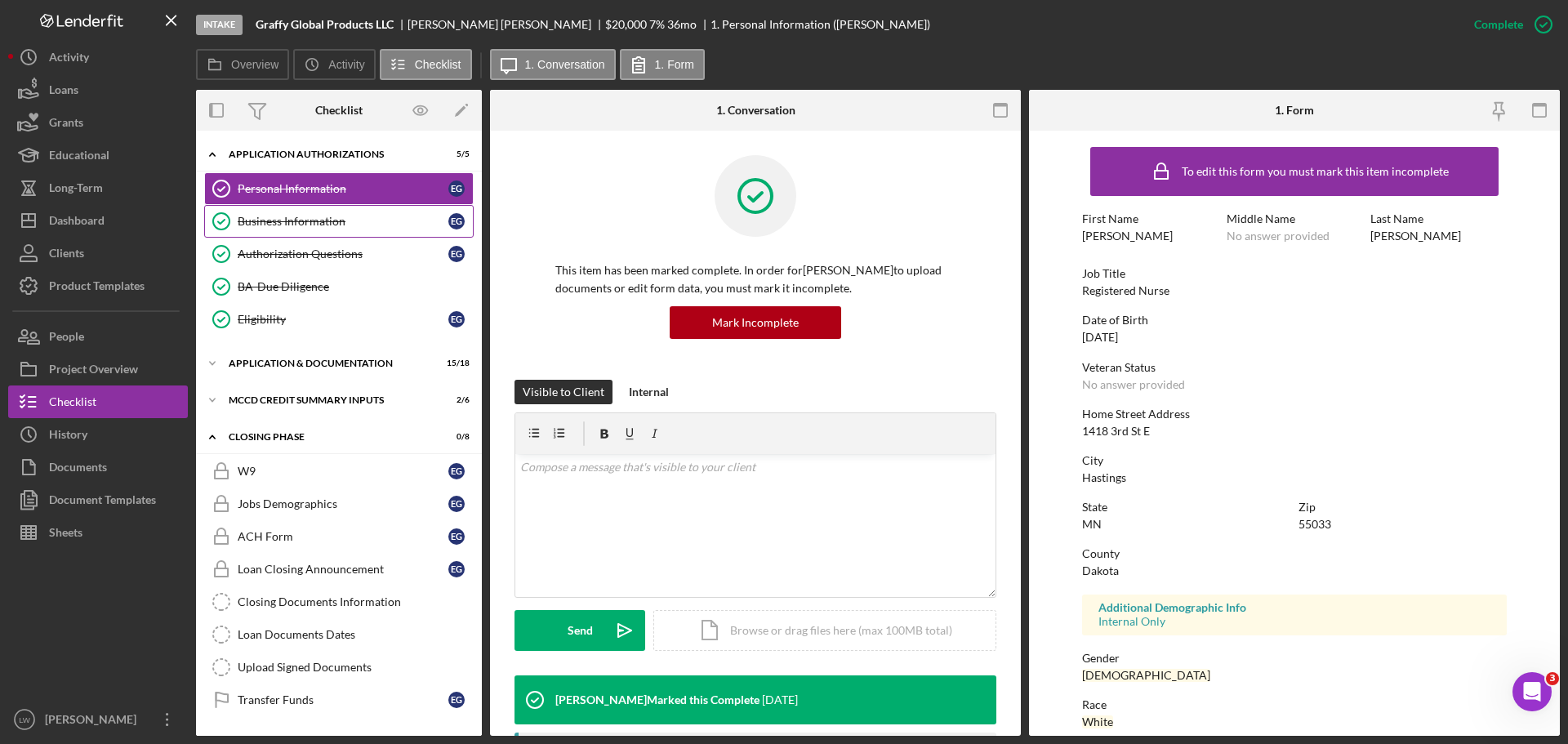
click at [265, 221] on div "Business Information" at bounding box center [343, 221] width 211 height 13
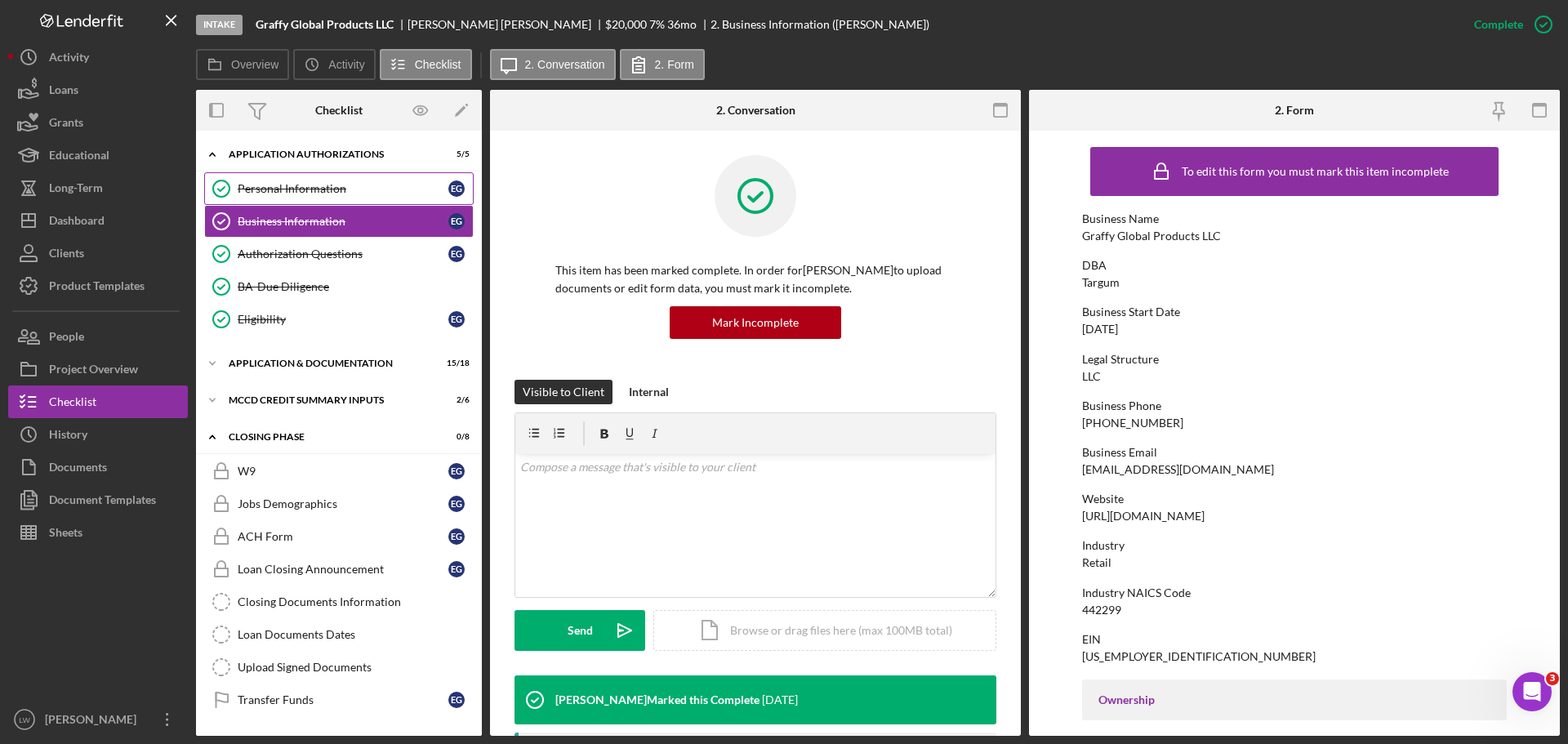
click at [270, 184] on div "Personal Information" at bounding box center [343, 189] width 211 height 13
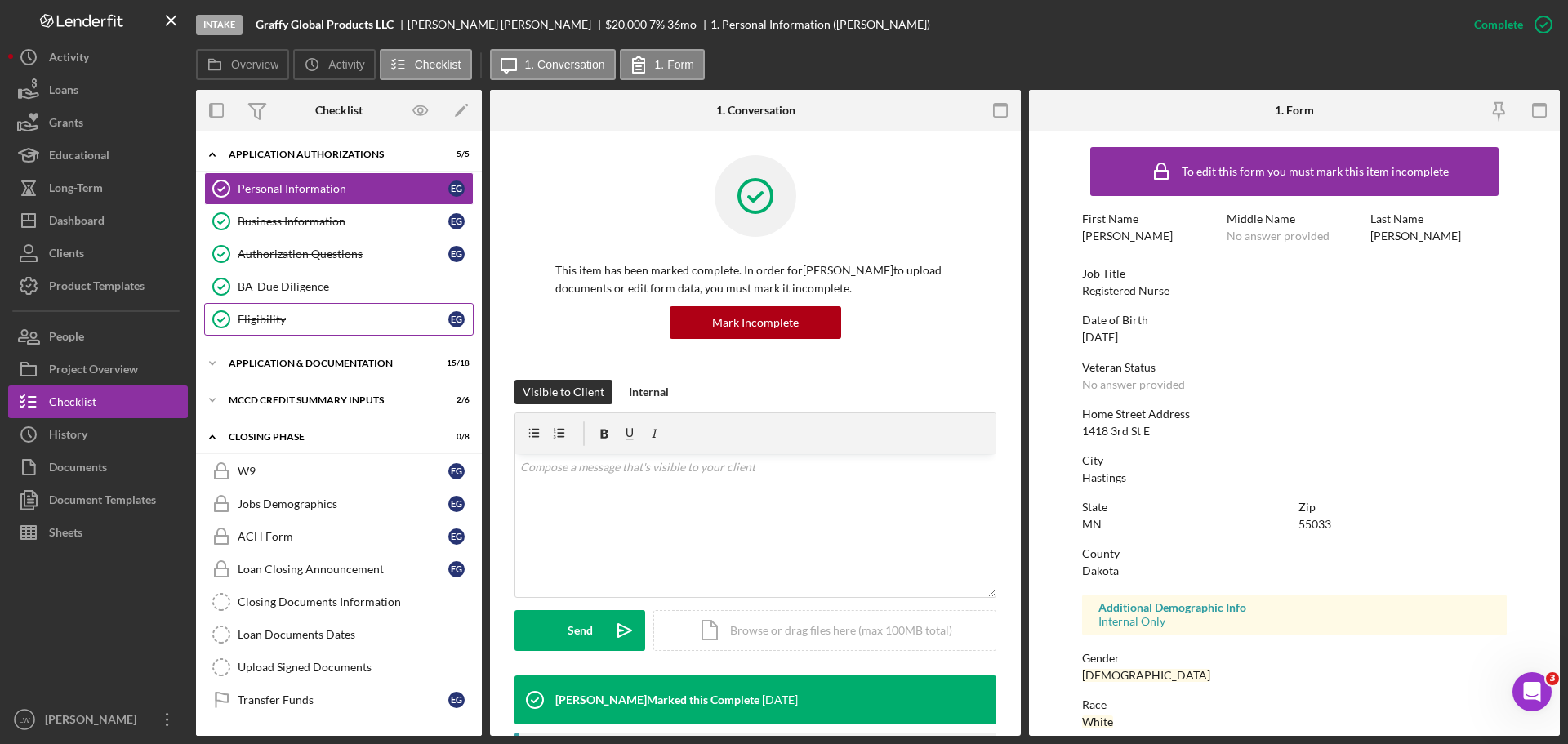
click at [258, 321] on div "Eligibility" at bounding box center [343, 320] width 211 height 13
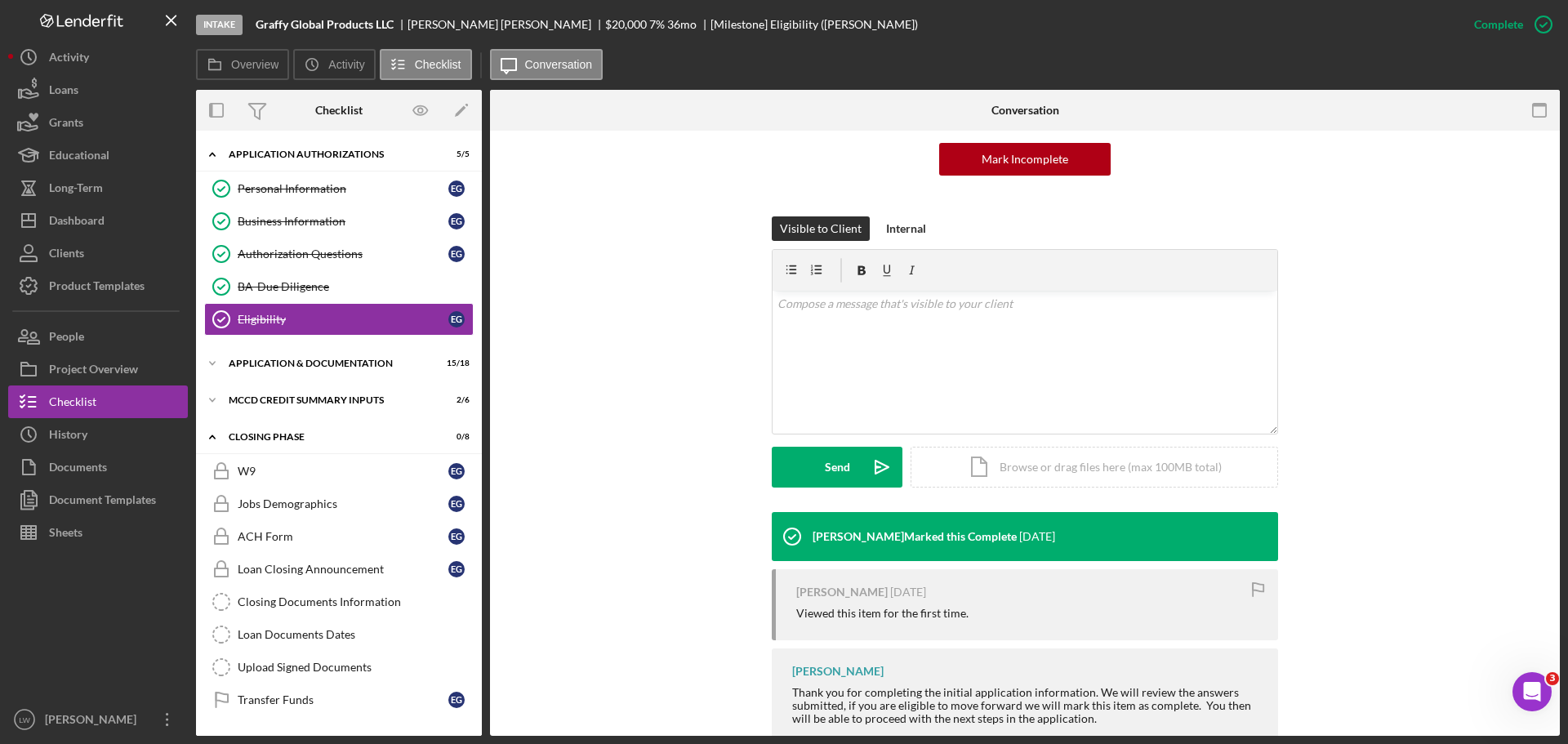
scroll to position [206, 0]
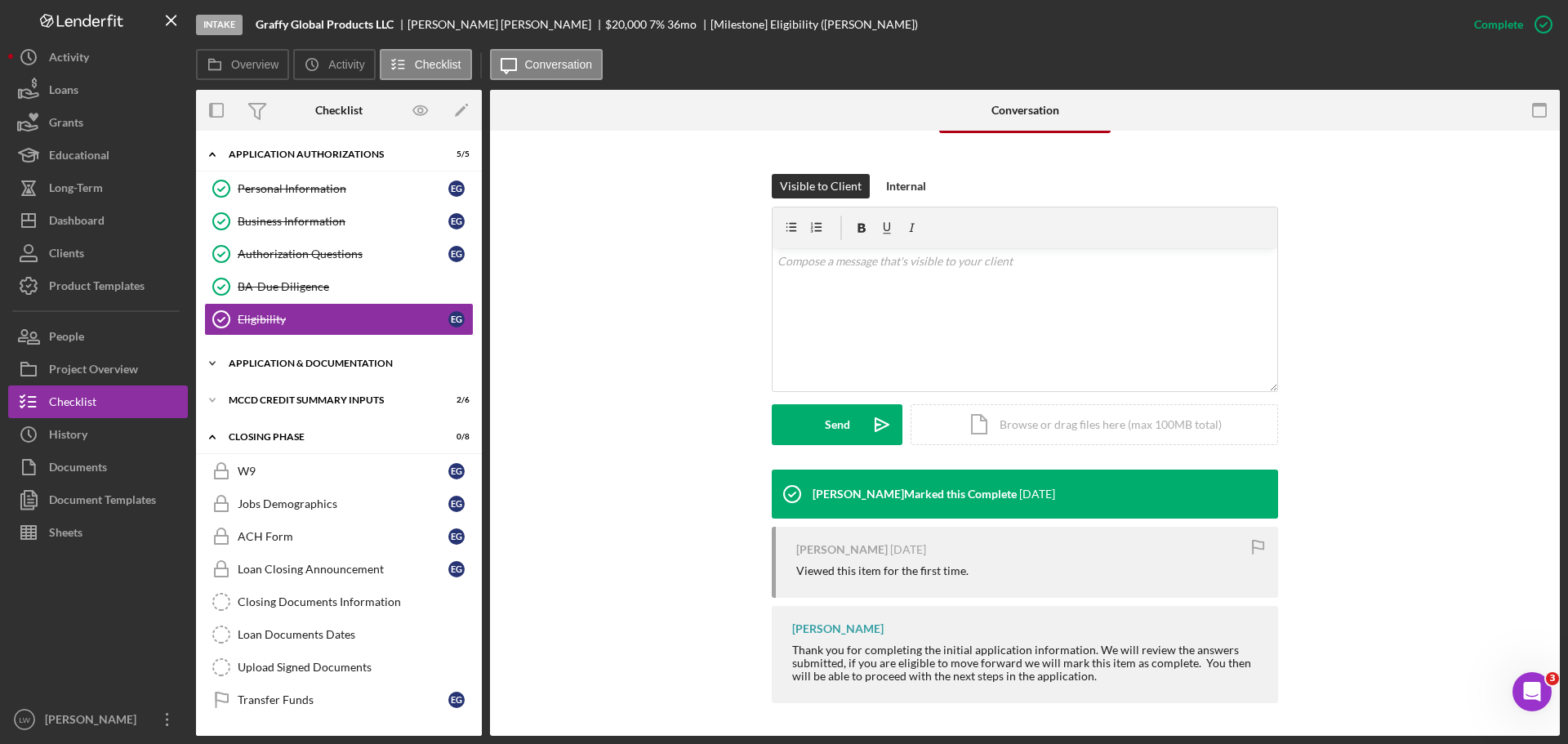
click at [213, 365] on icon "Icon/Expander" at bounding box center [212, 363] width 32 height 32
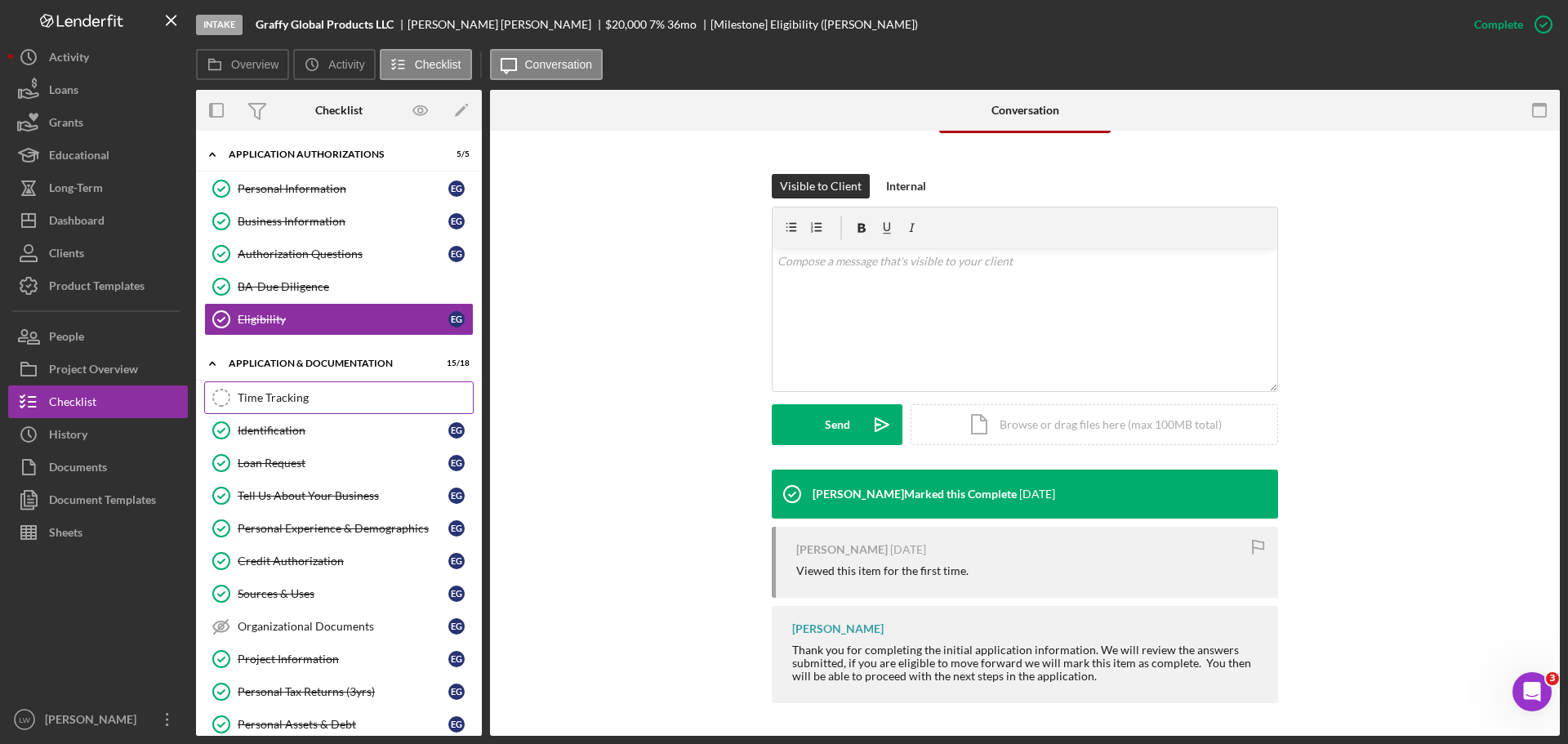
click at [269, 394] on div "Time Tracking" at bounding box center [355, 398] width 235 height 13
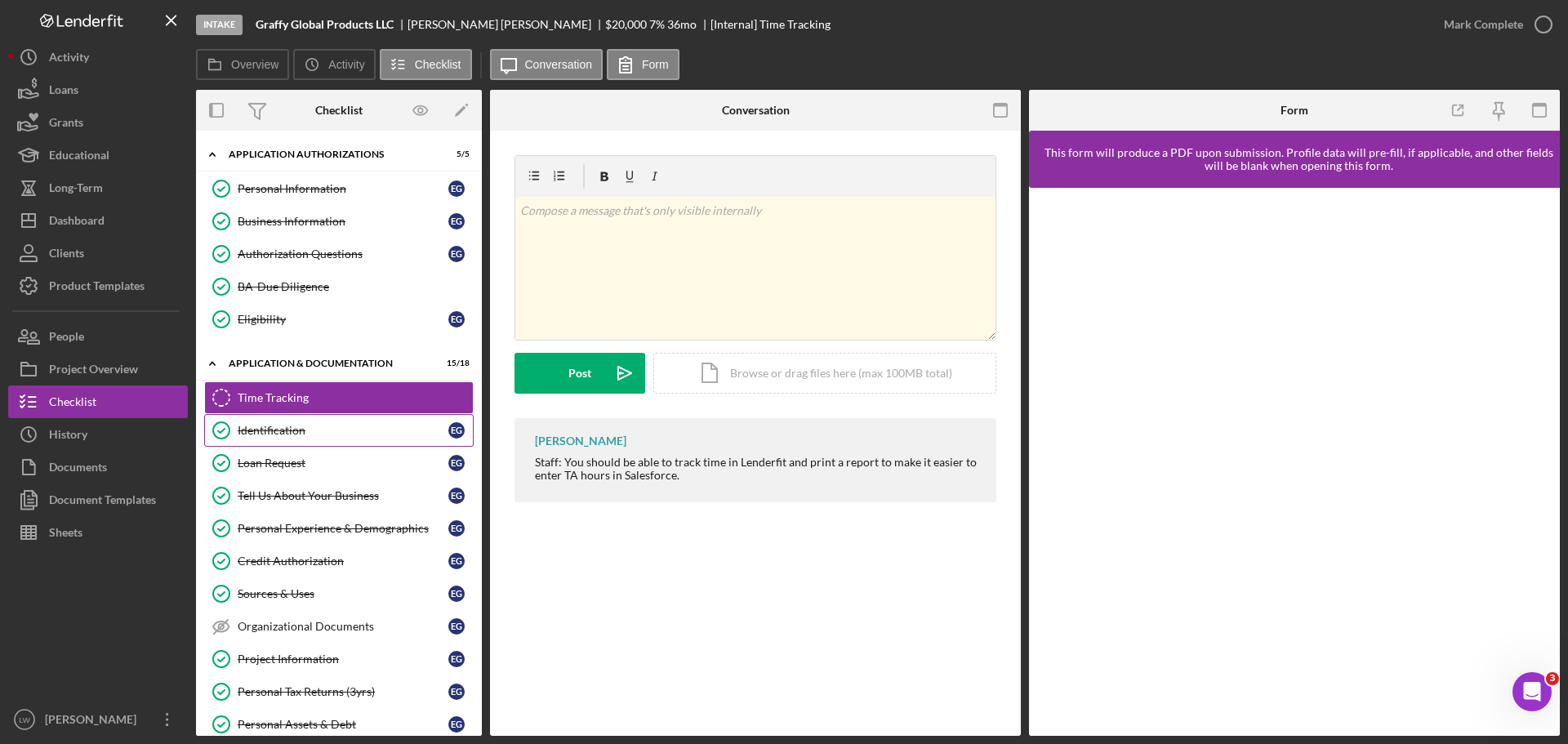
click at [269, 432] on div "Identification" at bounding box center [343, 430] width 211 height 13
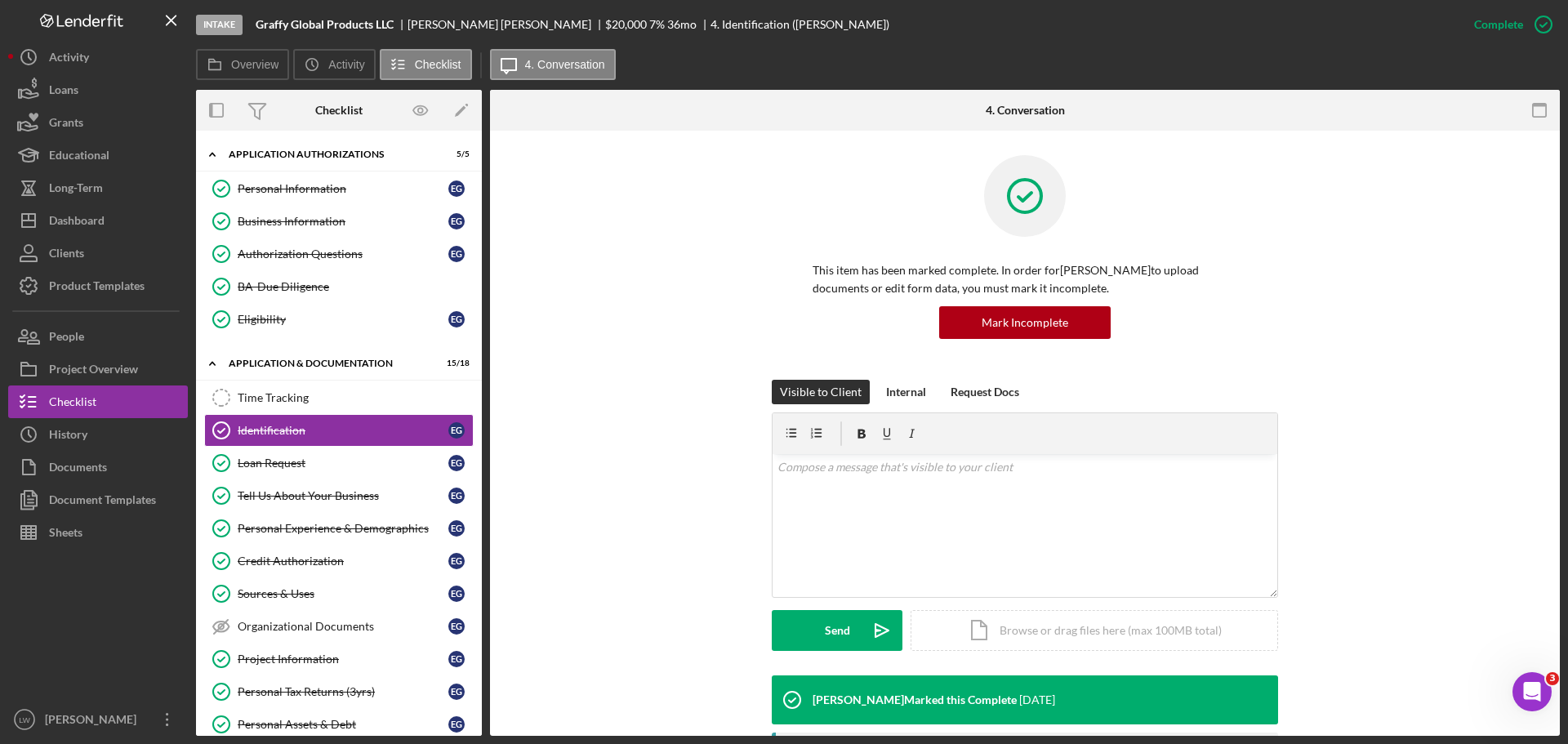
scroll to position [245, 0]
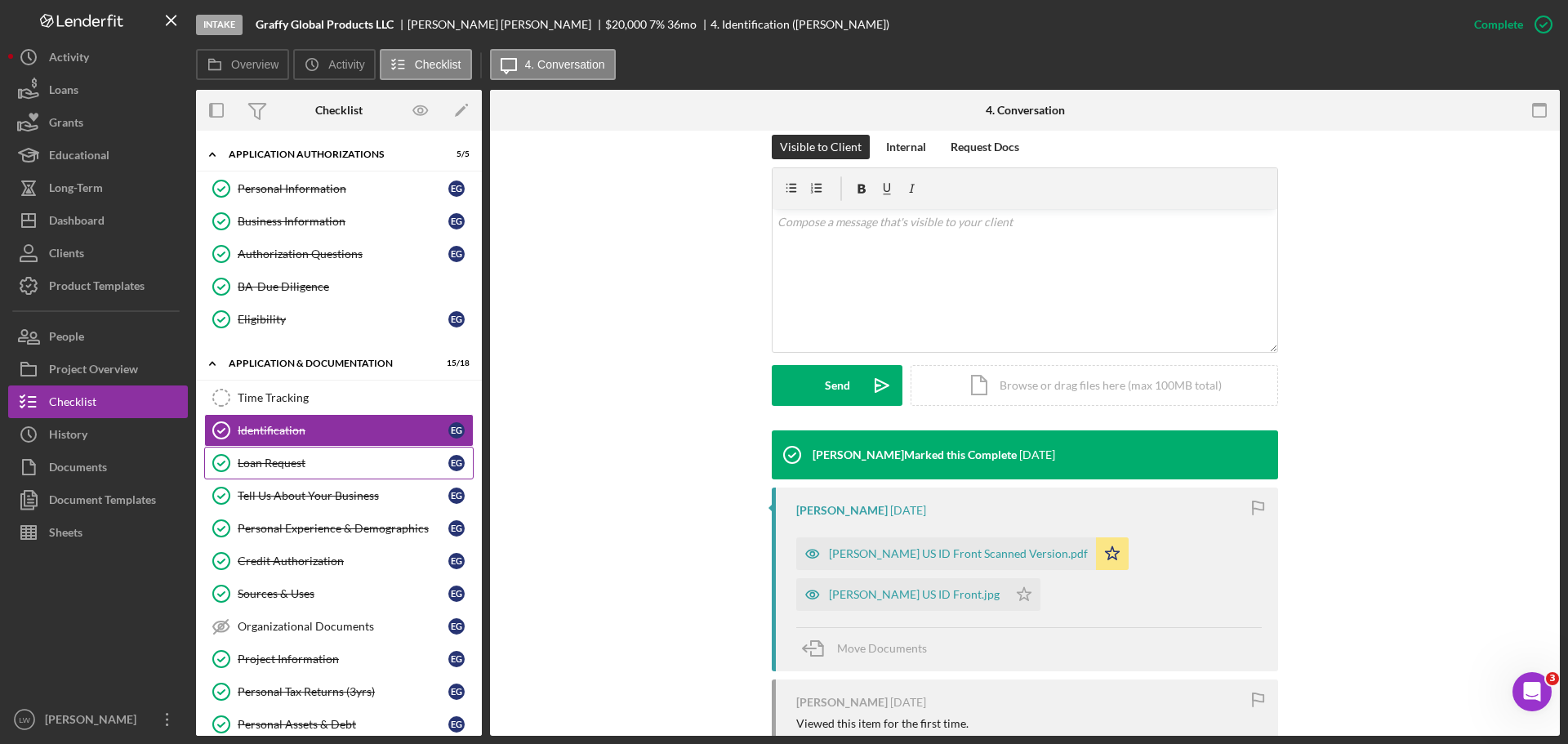
click at [276, 465] on div "Loan Request" at bounding box center [343, 463] width 211 height 13
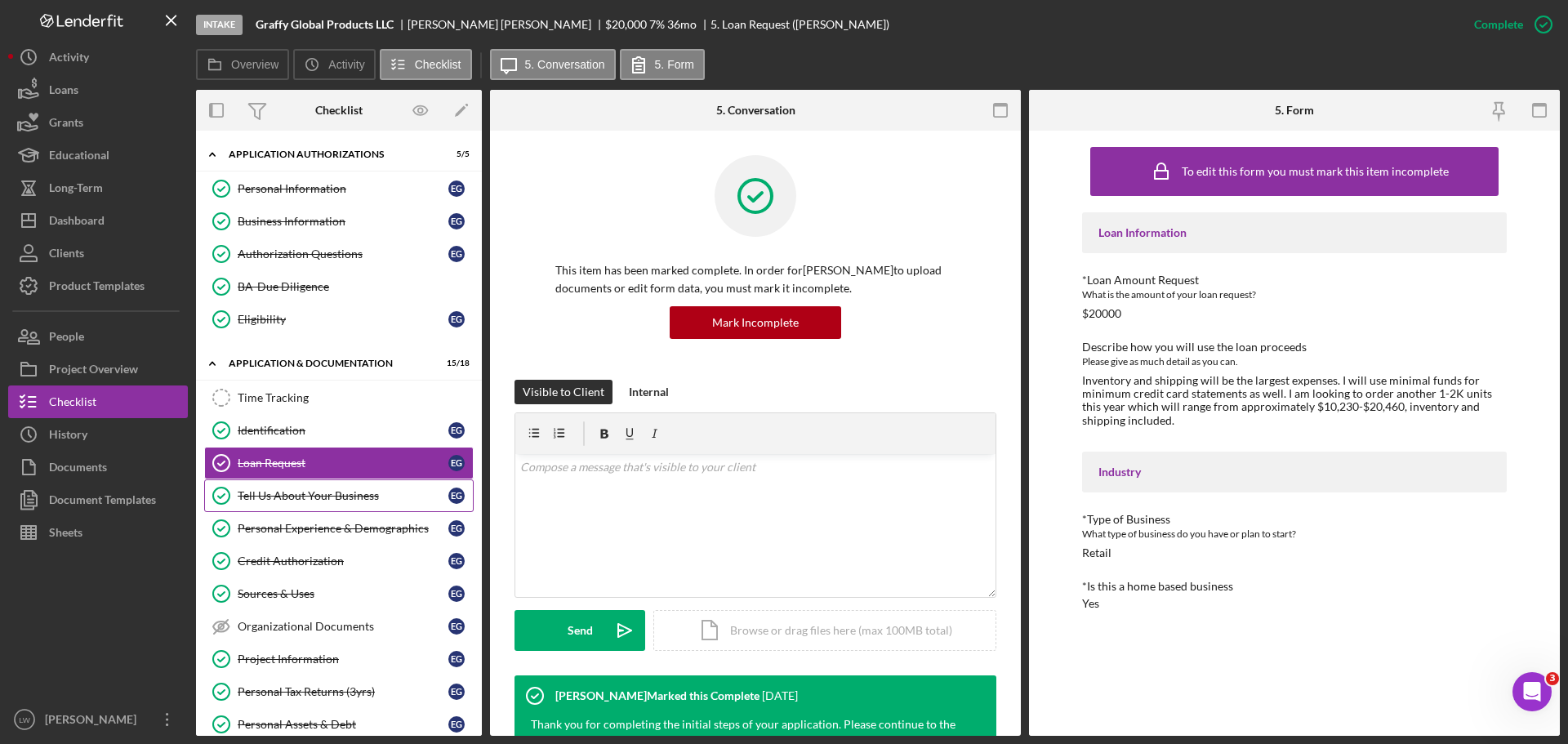
click at [298, 495] on div "Tell Us About Your Business" at bounding box center [343, 496] width 211 height 13
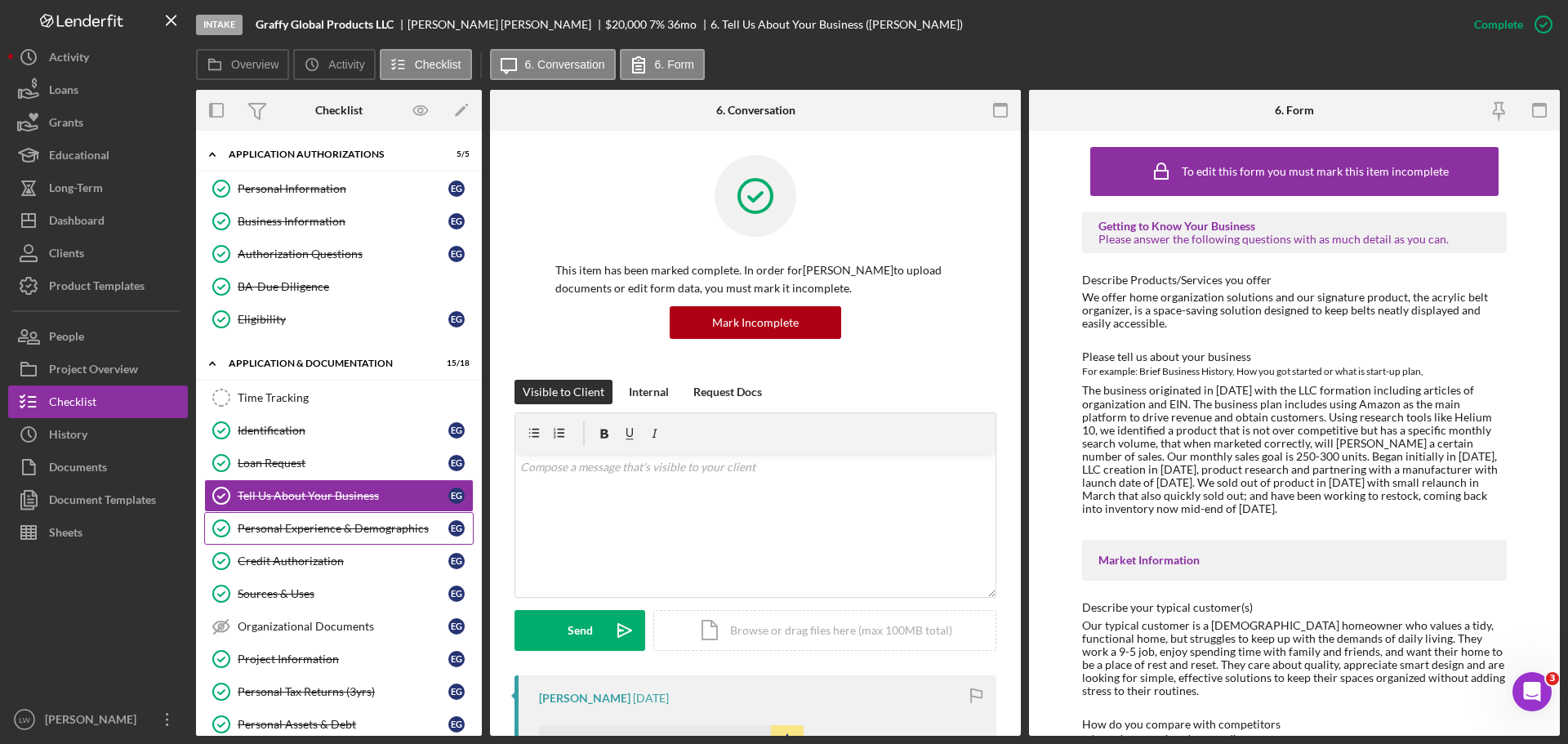
click at [286, 524] on div "Personal Experience & Demographics" at bounding box center [343, 528] width 211 height 13
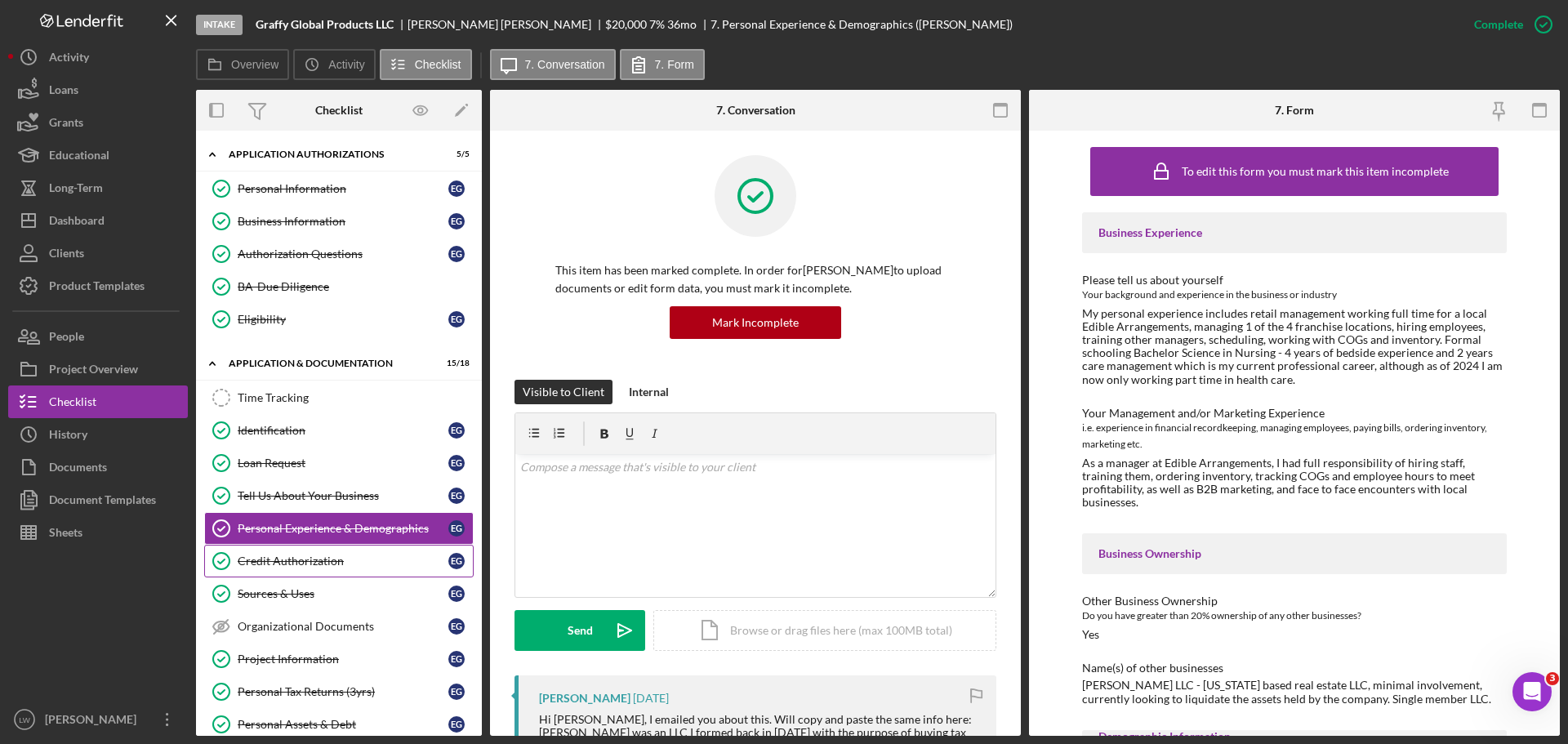
click at [278, 563] on div "Credit Authorization" at bounding box center [343, 561] width 211 height 13
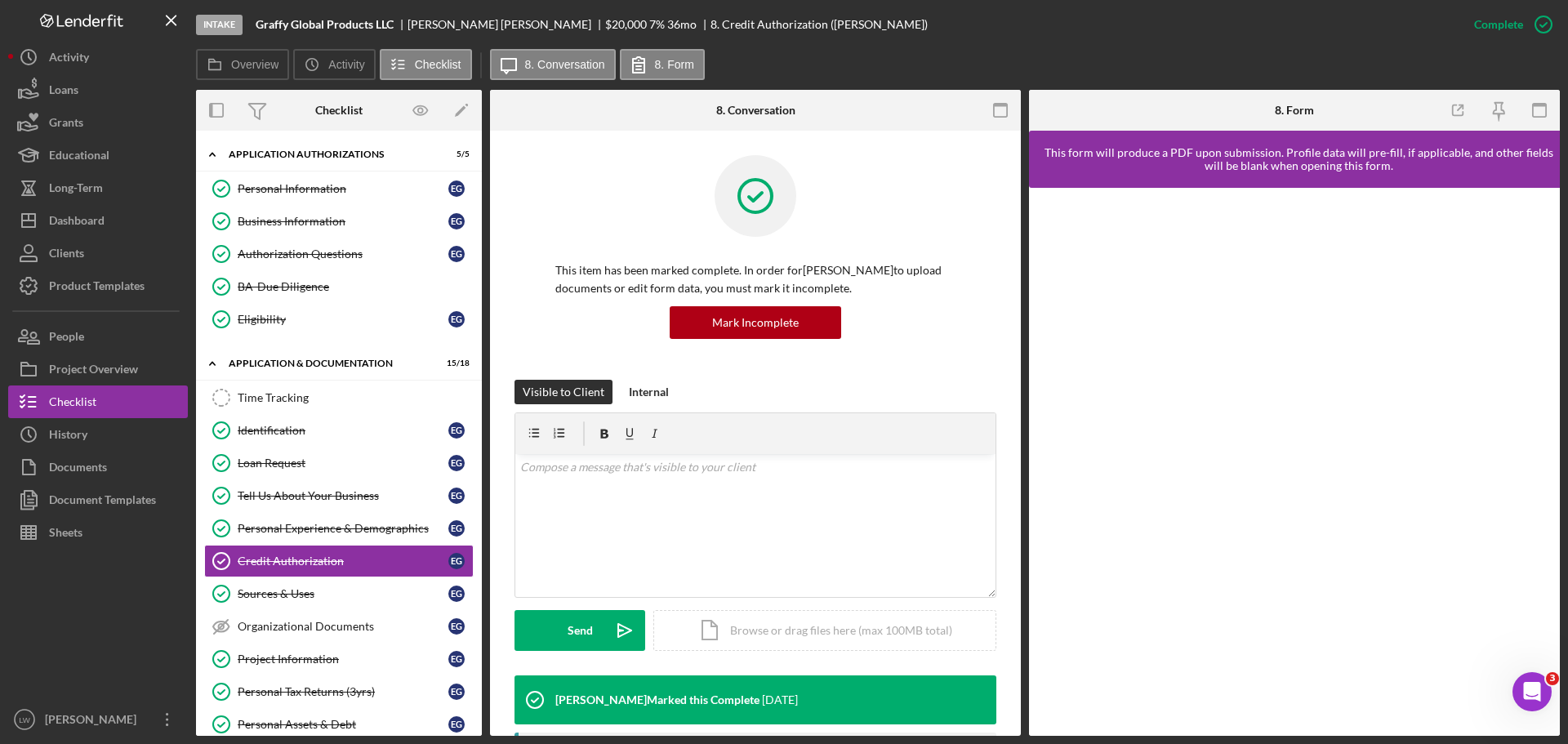
scroll to position [428, 0]
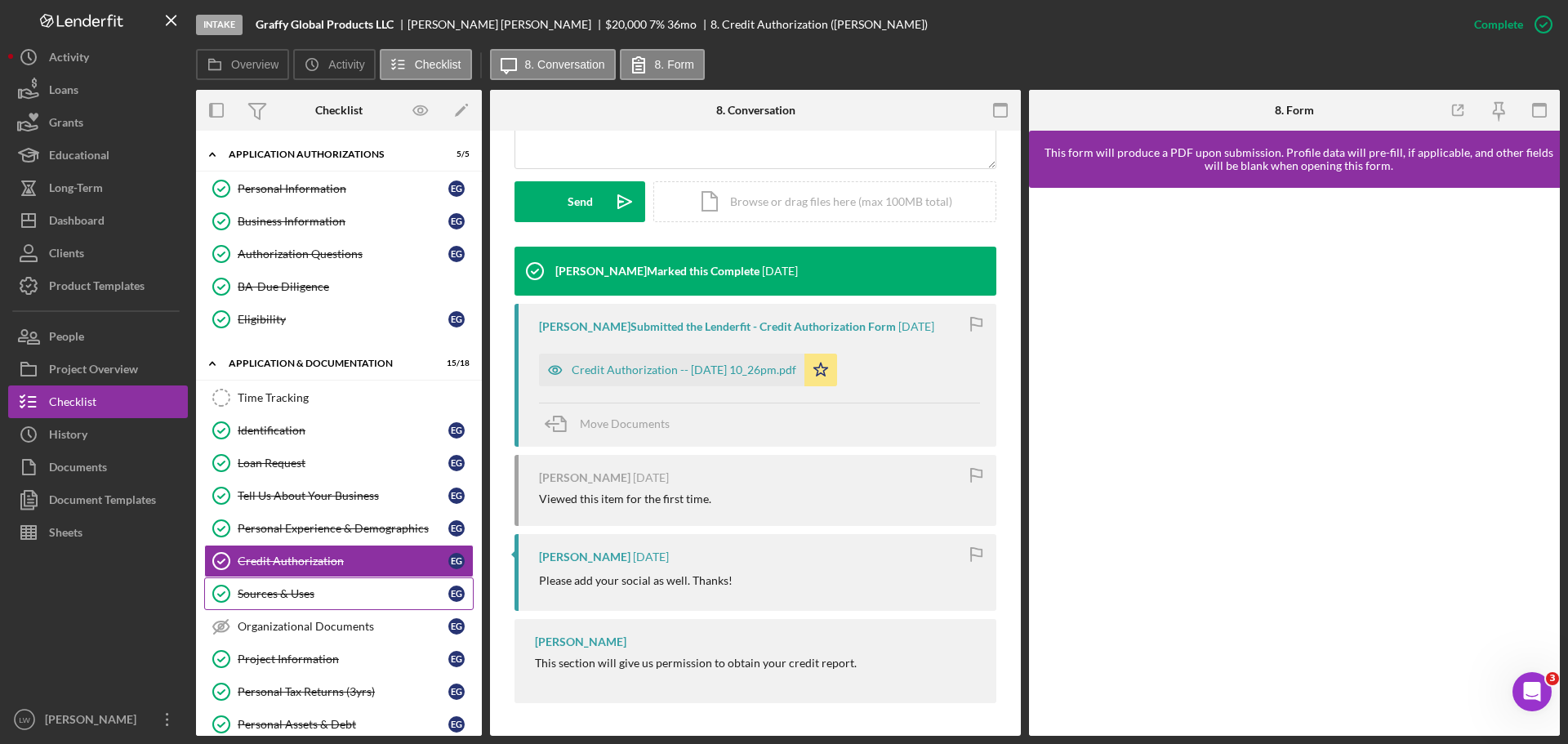
click at [281, 588] on div "Sources & Uses" at bounding box center [343, 593] width 211 height 13
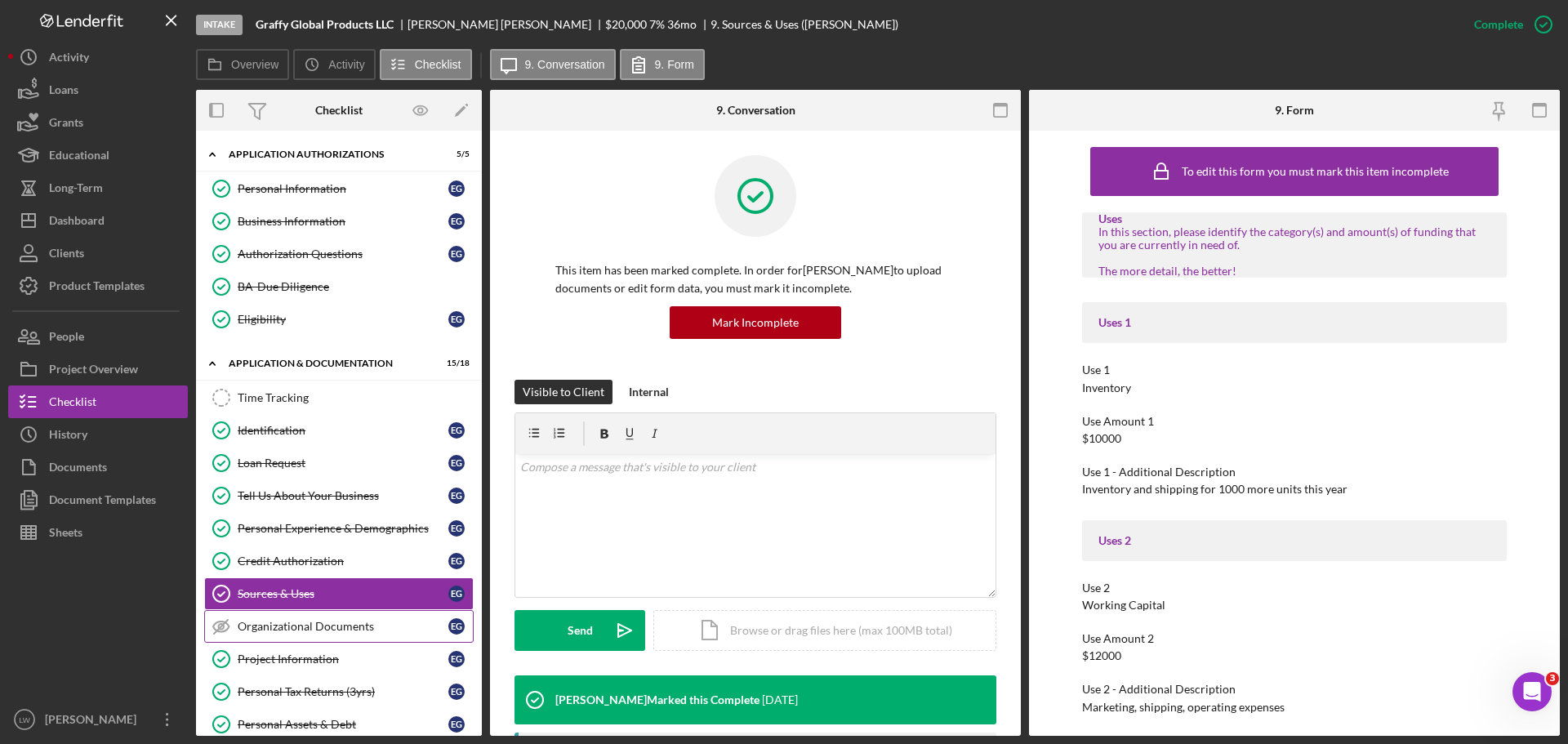
click at [283, 630] on div "Organizational Documents" at bounding box center [343, 627] width 211 height 13
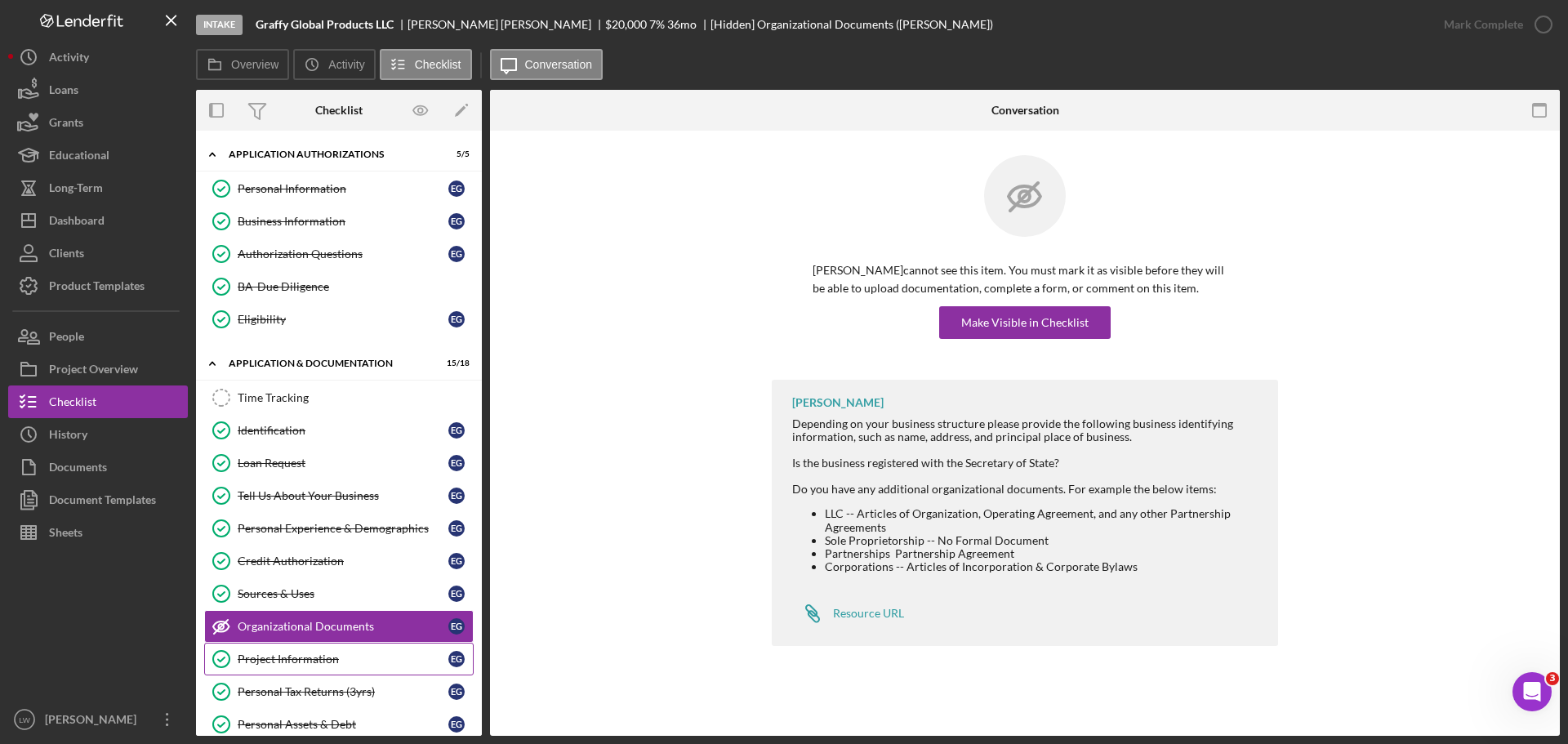
click at [269, 654] on div "Project Information" at bounding box center [343, 659] width 211 height 13
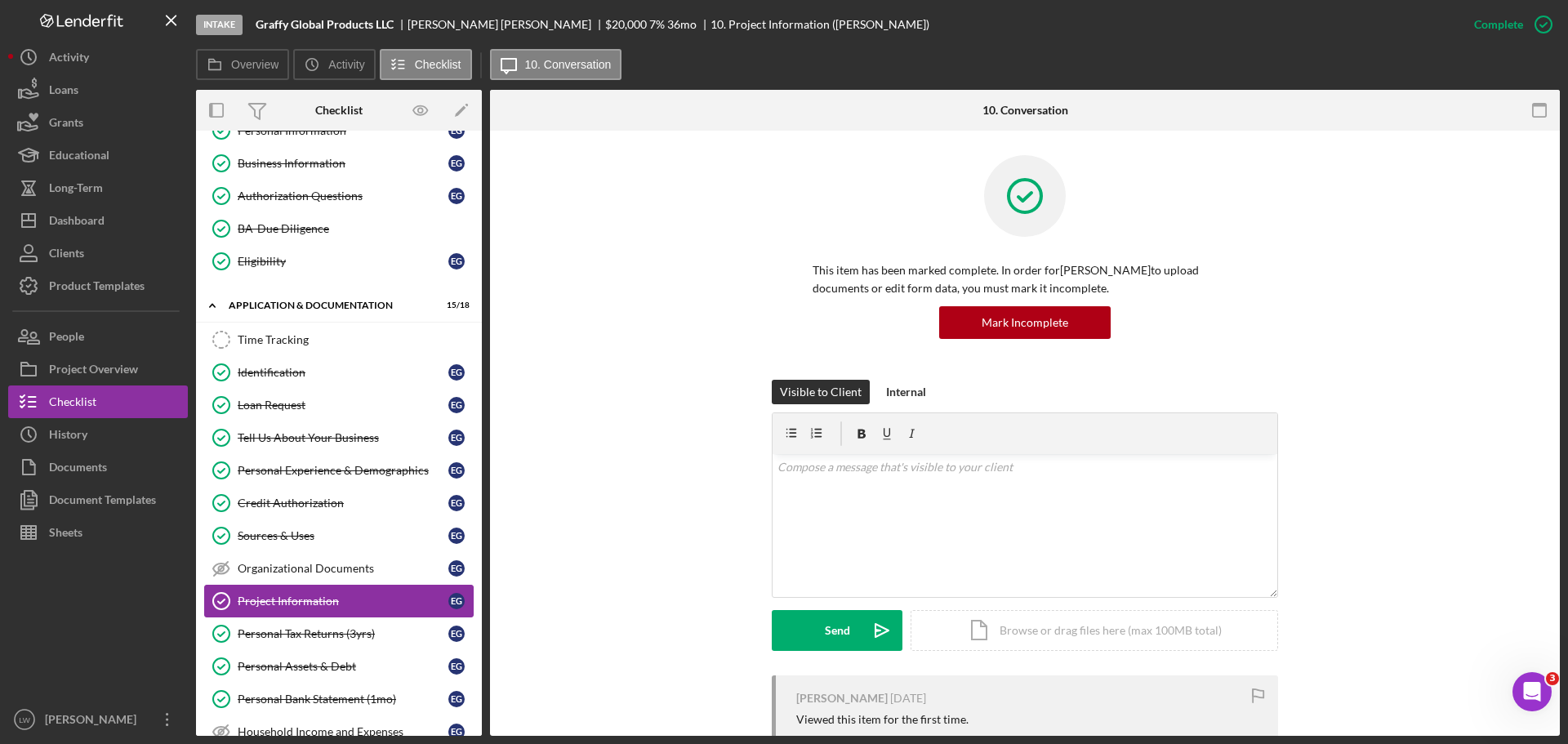
scroll to position [82, 0]
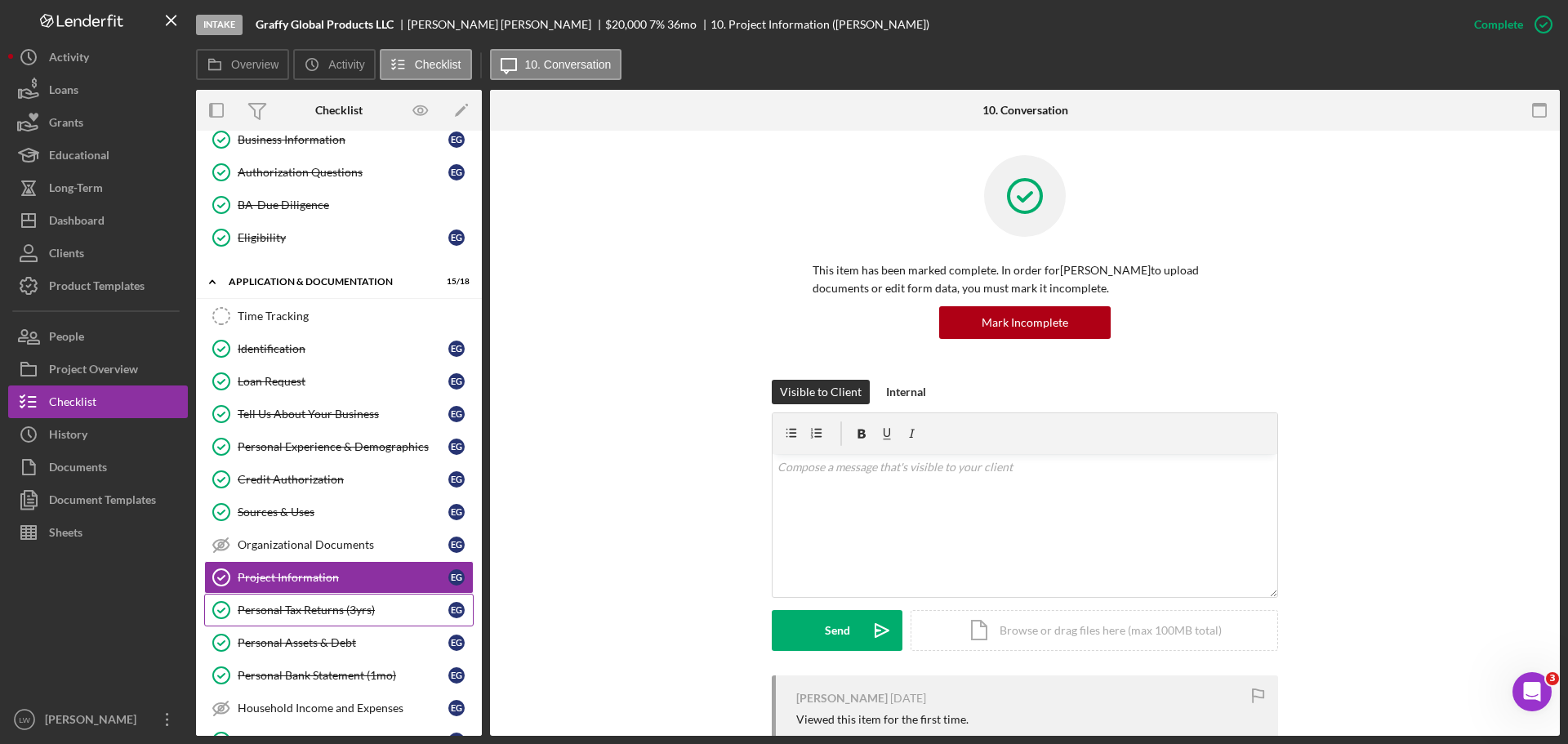
drag, startPoint x: 269, startPoint y: 654, endPoint x: 250, endPoint y: 610, distance: 47.9
click at [250, 610] on div "Personal Tax Returns (3yrs)" at bounding box center [343, 610] width 211 height 13
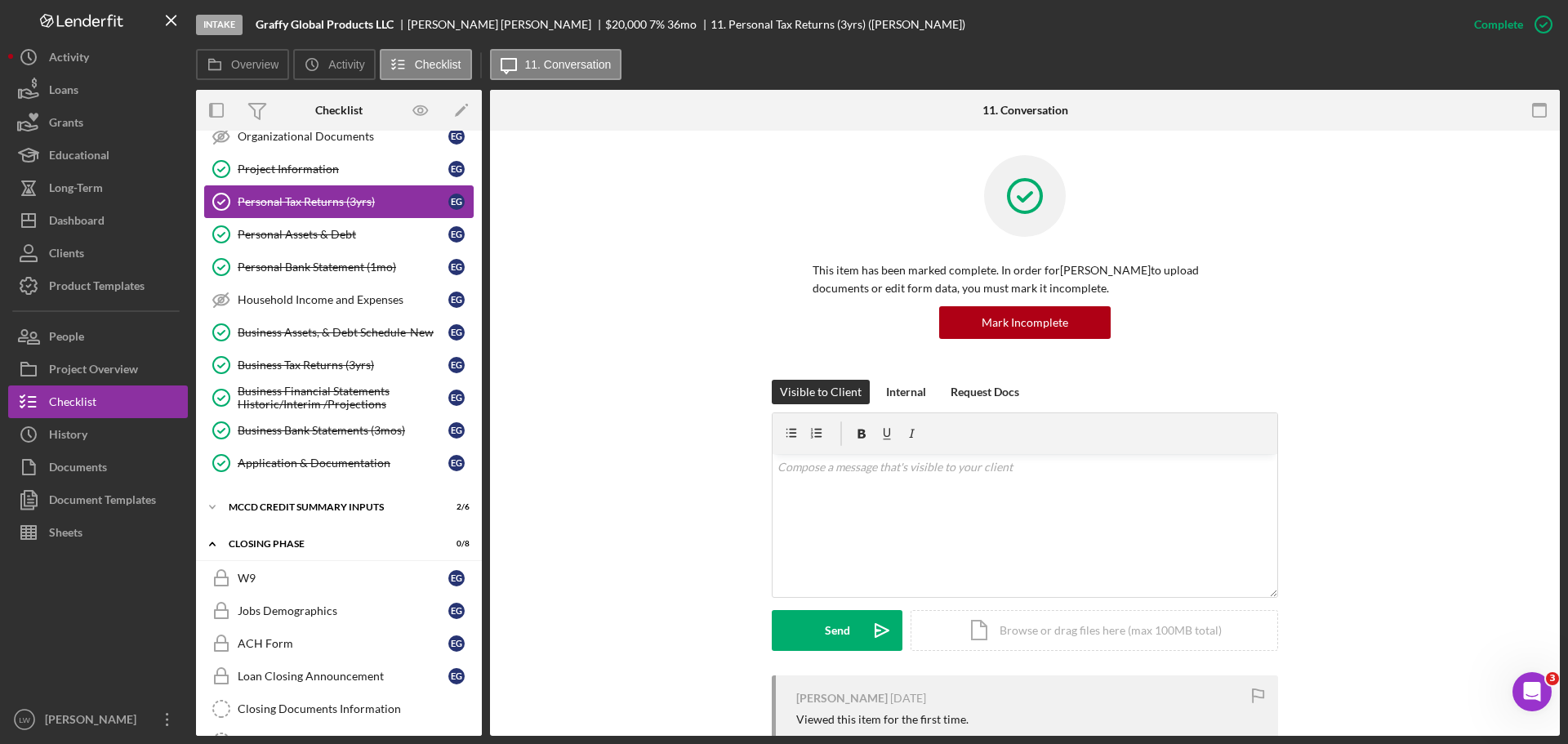
scroll to position [571, 0]
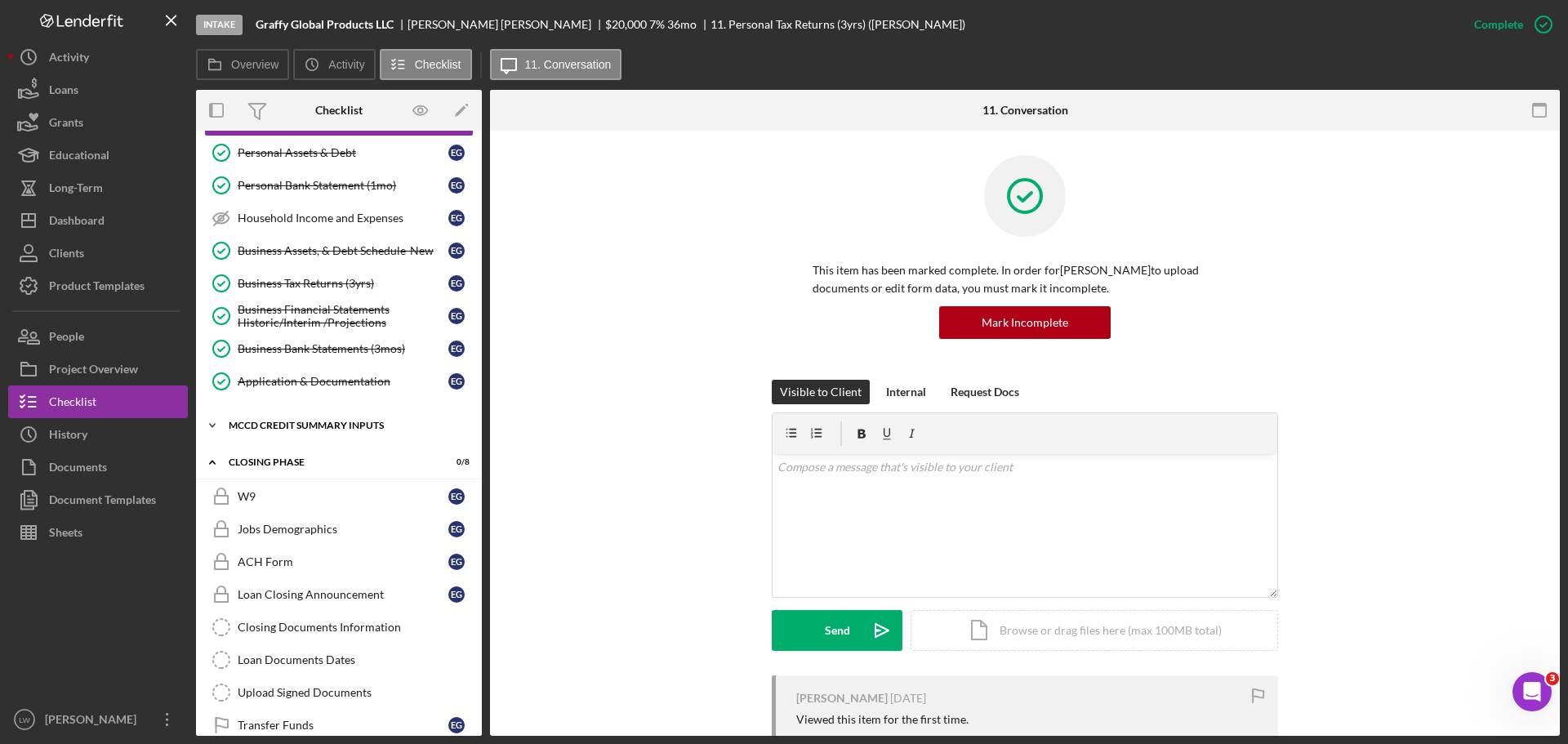
click at [240, 427] on div "MCCD Credit Summary Inputs" at bounding box center [345, 425] width 233 height 10
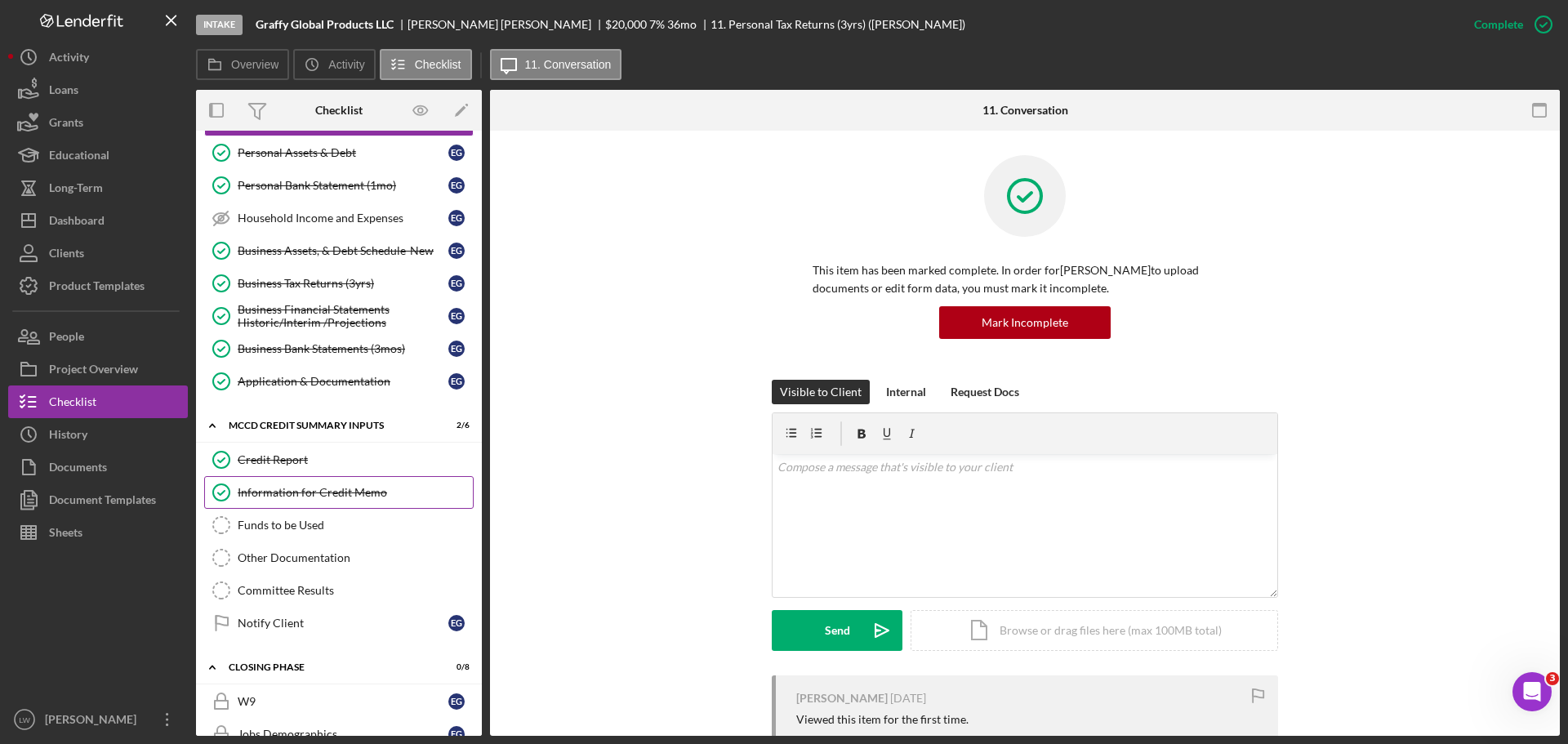
click at [274, 493] on div "Information for Credit Memo" at bounding box center [355, 492] width 235 height 13
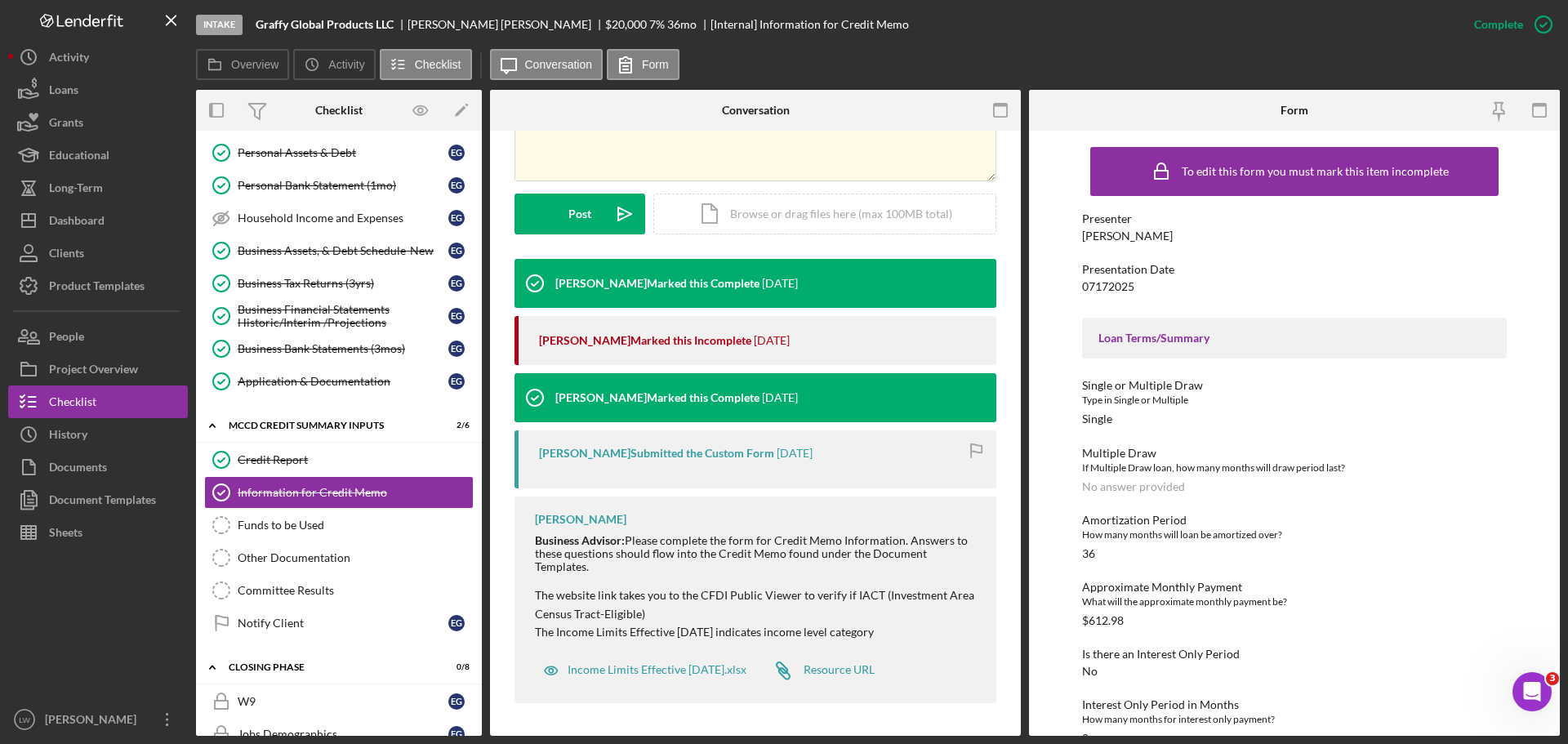
scroll to position [302, 0]
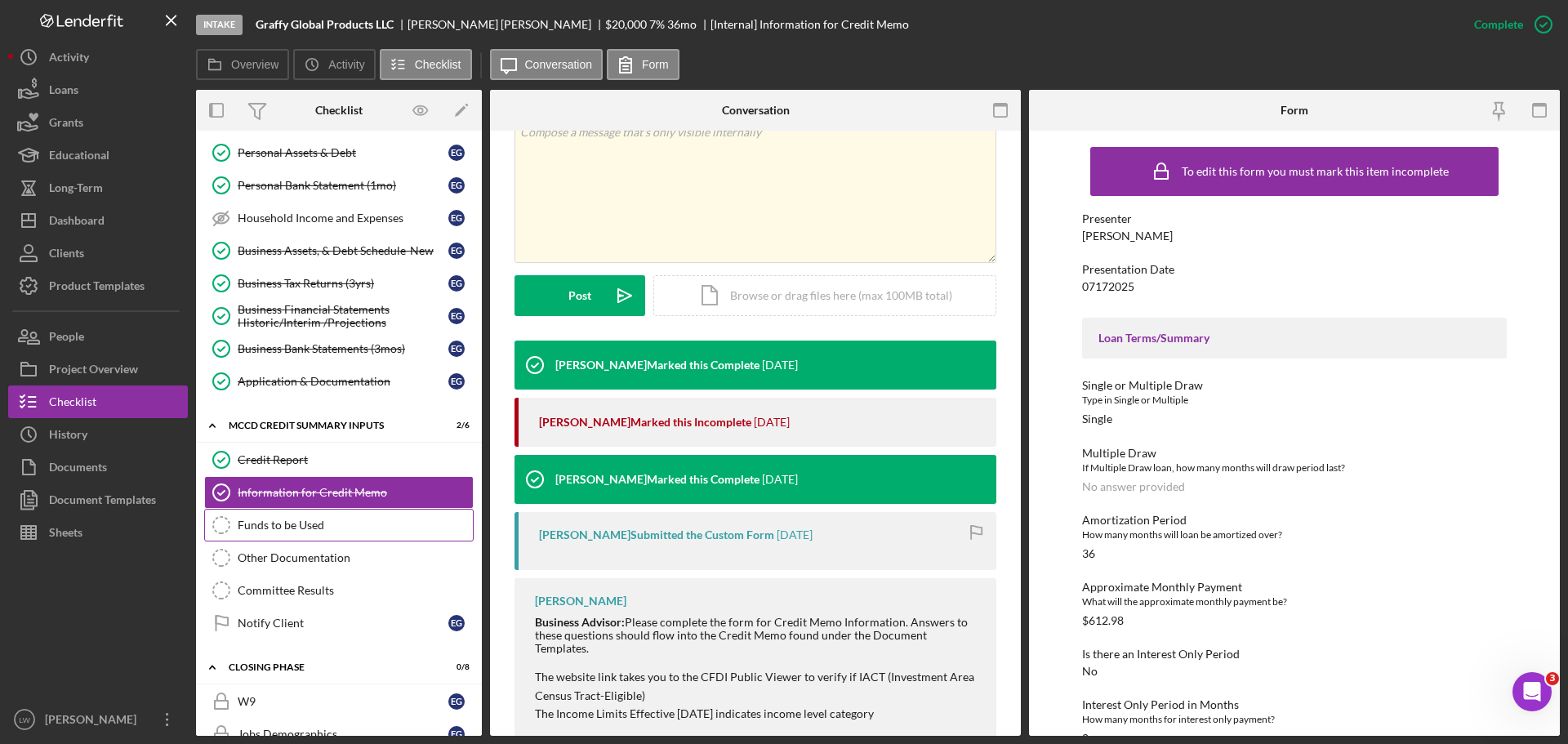
click at [288, 527] on div "Funds to be Used" at bounding box center [355, 525] width 235 height 13
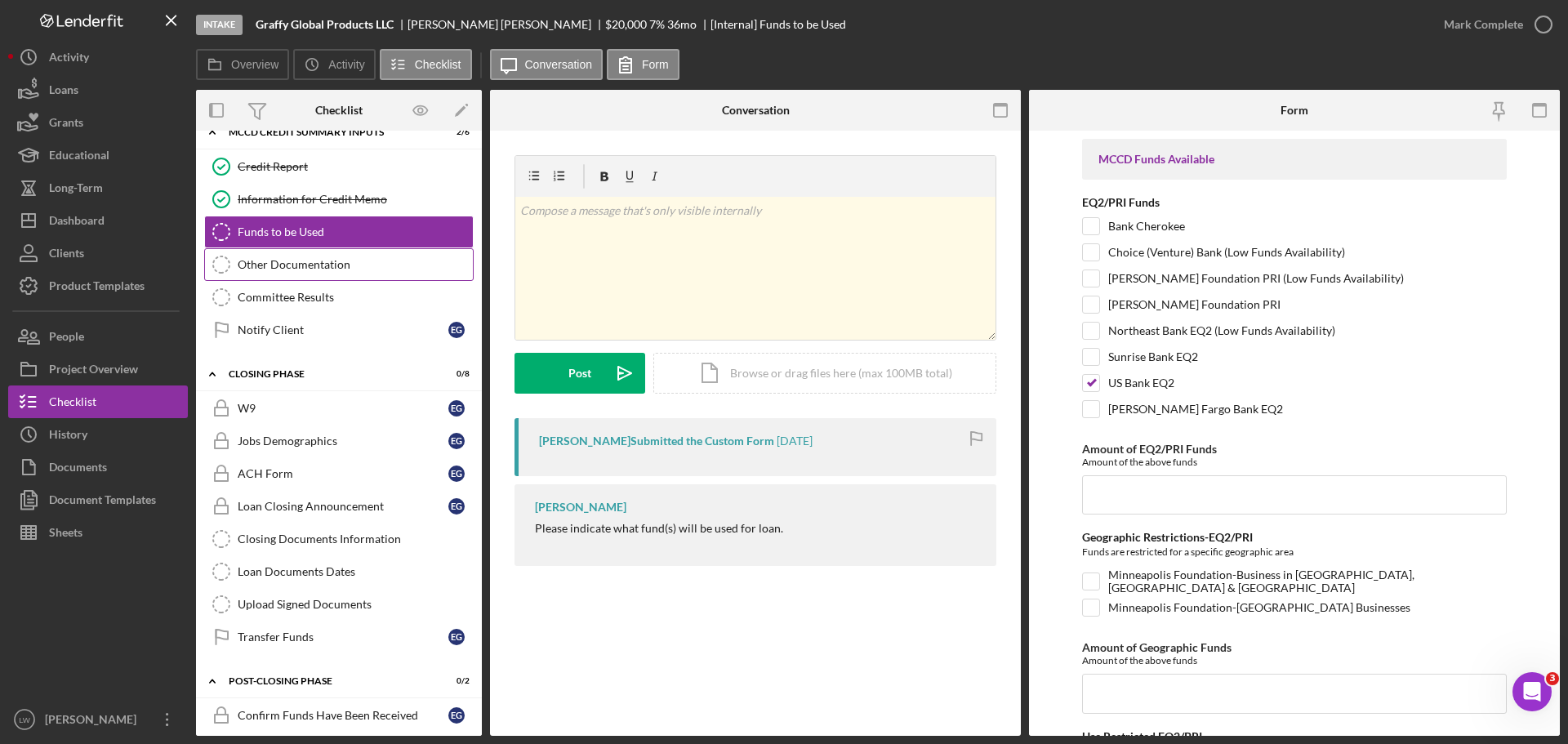
scroll to position [898, 0]
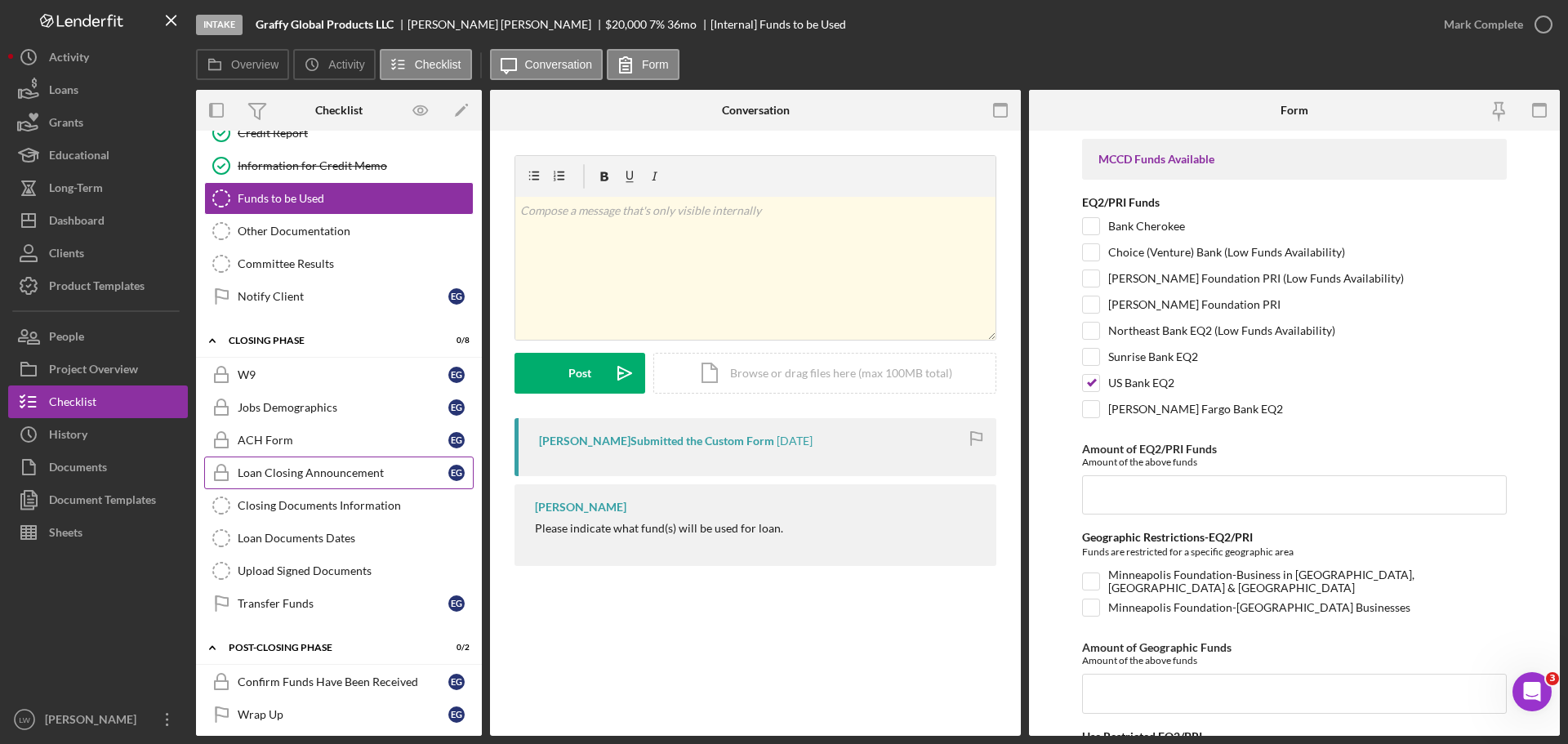
click at [292, 473] on div "Loan Closing Announcement" at bounding box center [343, 473] width 211 height 13
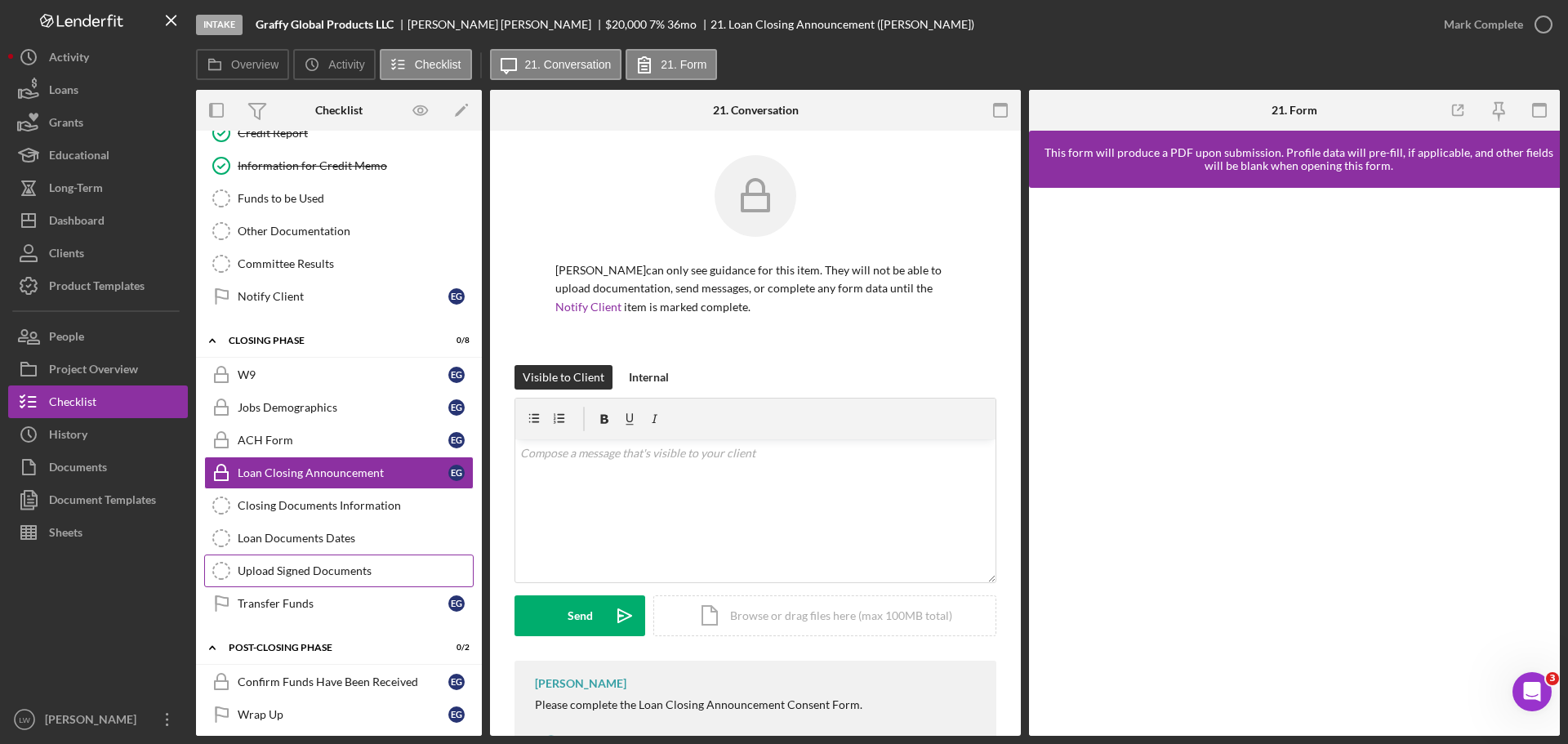
click at [298, 574] on div "Upload Signed Documents" at bounding box center [355, 570] width 235 height 13
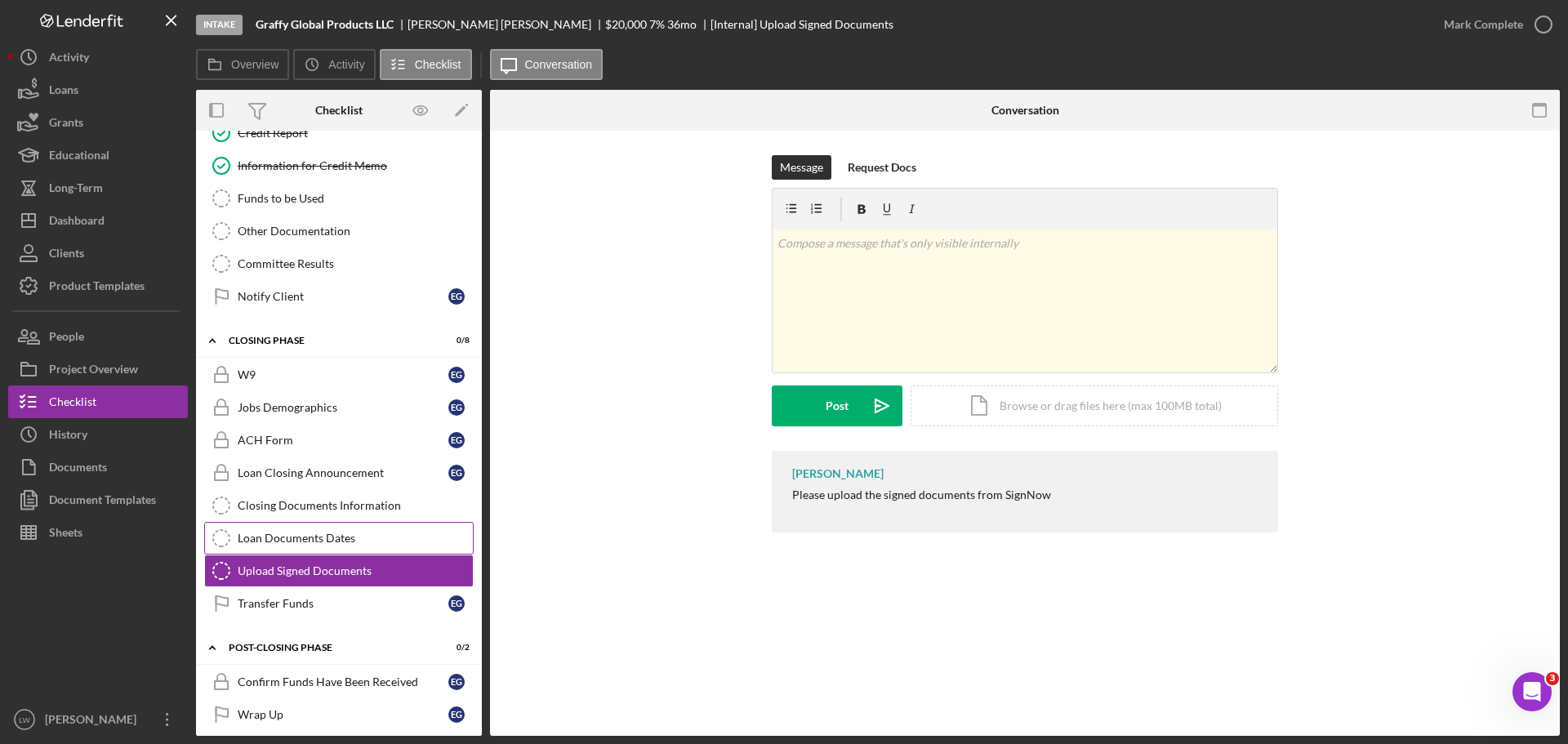
click at [296, 541] on div "Loan Documents Dates" at bounding box center [355, 538] width 235 height 13
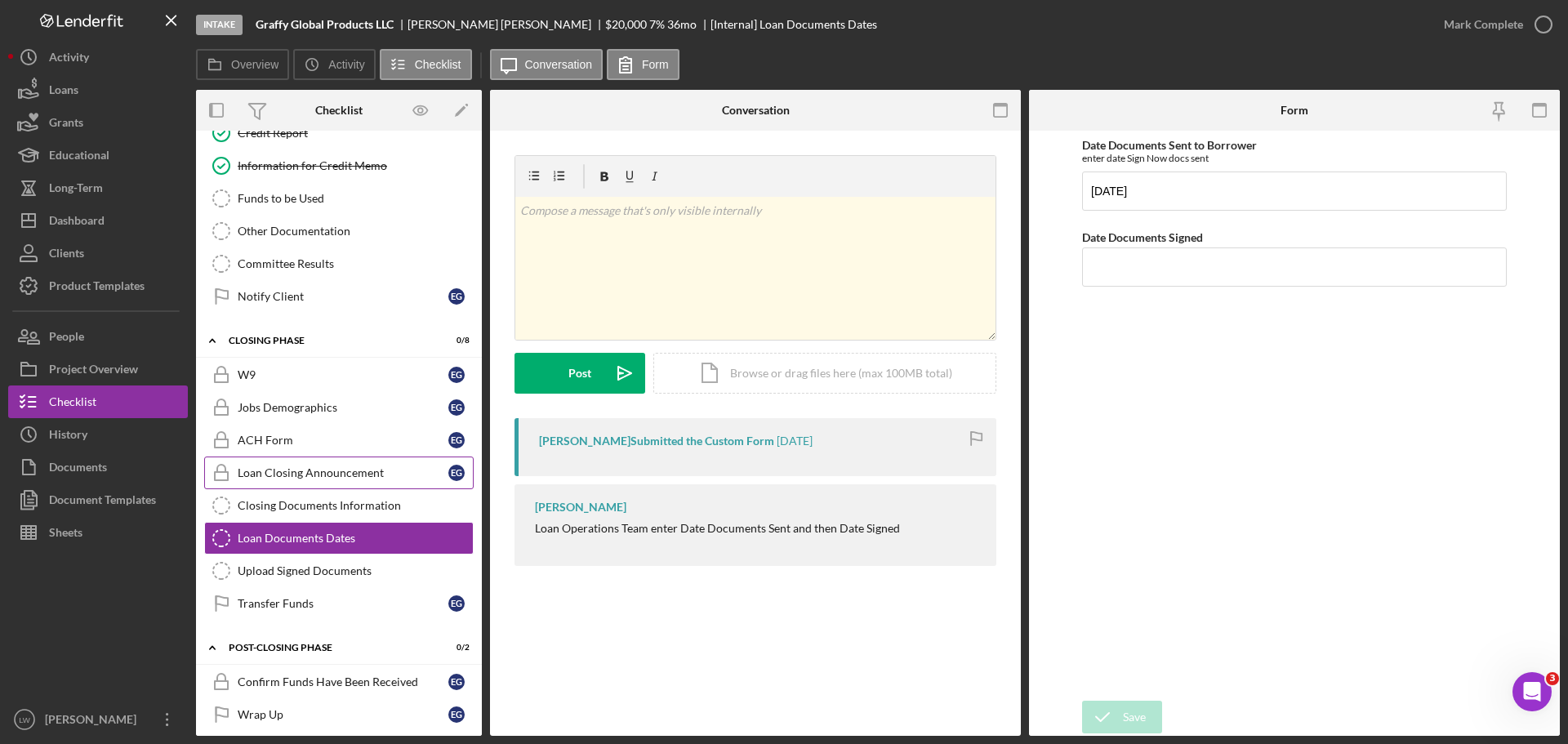
click at [329, 466] on div "Loan Closing Announcement" at bounding box center [343, 473] width 211 height 13
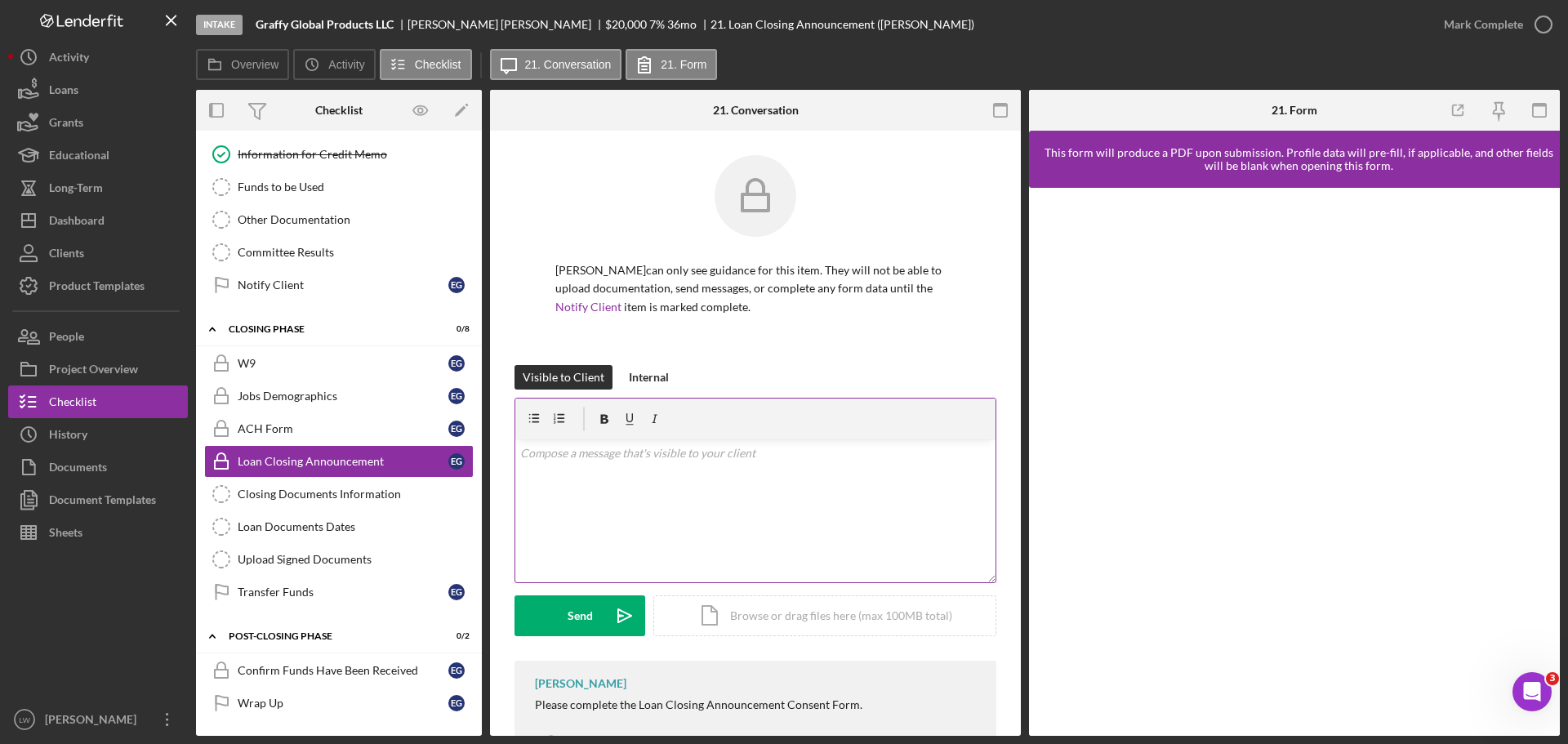
scroll to position [70, 0]
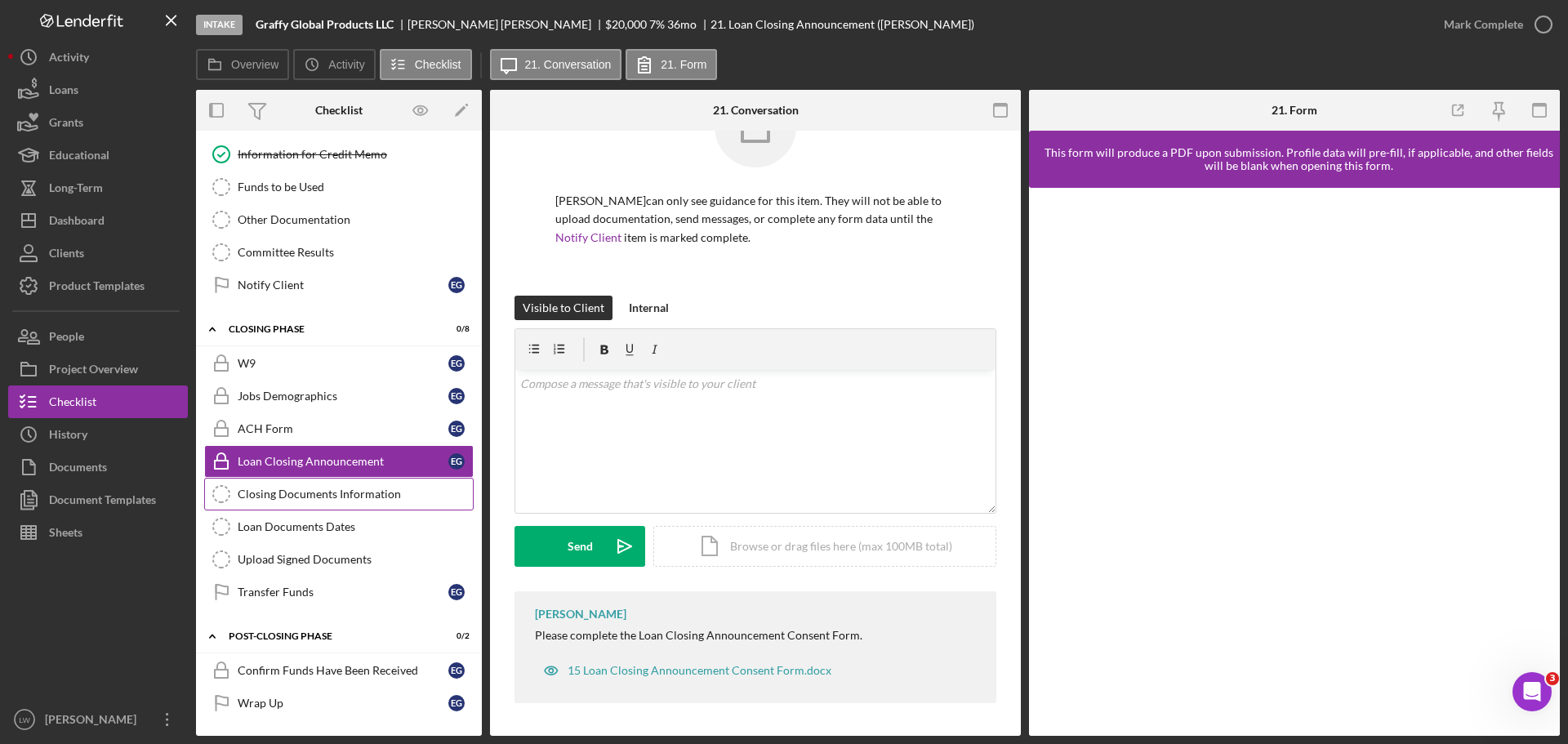
click at [288, 502] on link "Closing Documents Information Closing Documents Information" at bounding box center [339, 494] width 269 height 32
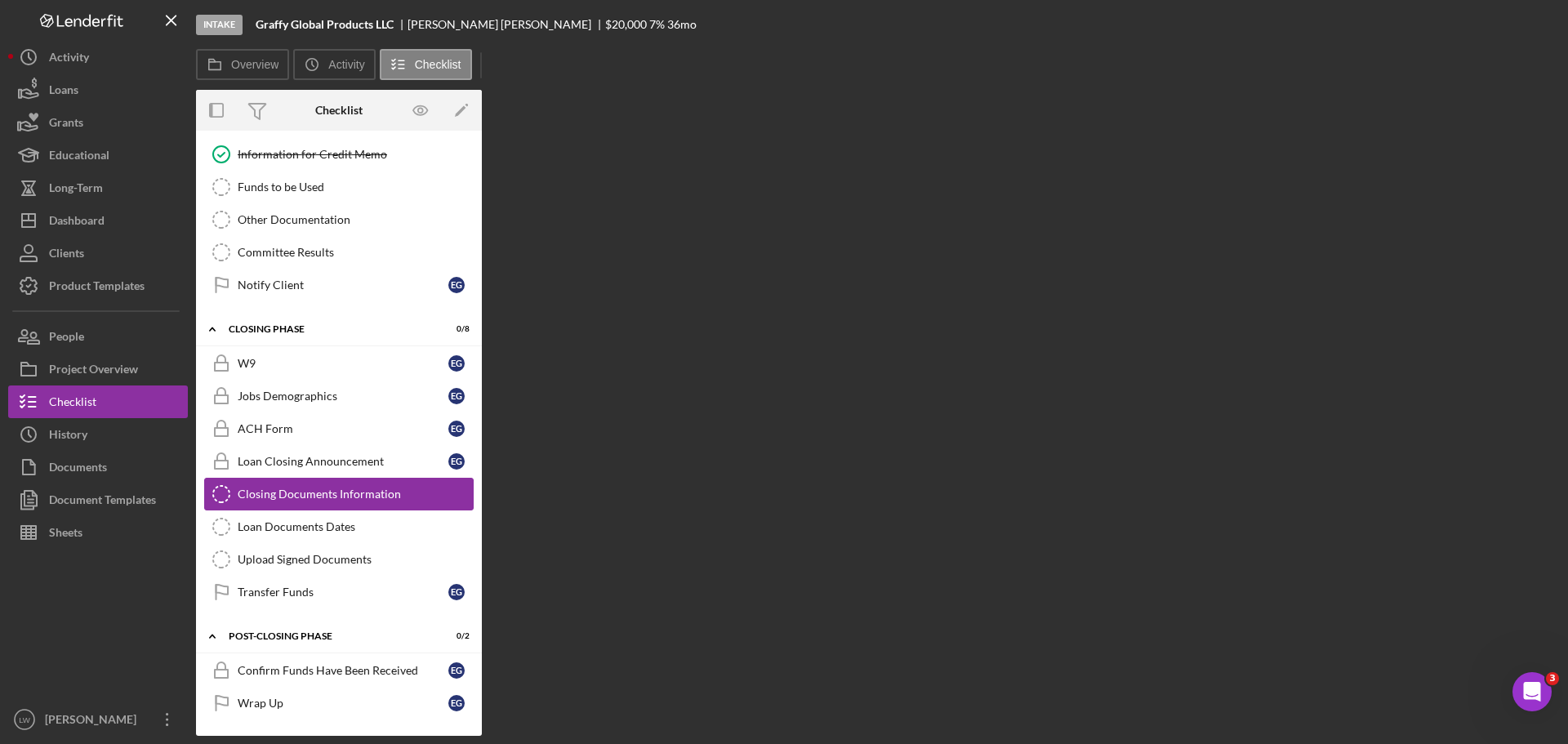
scroll to position [909, 0]
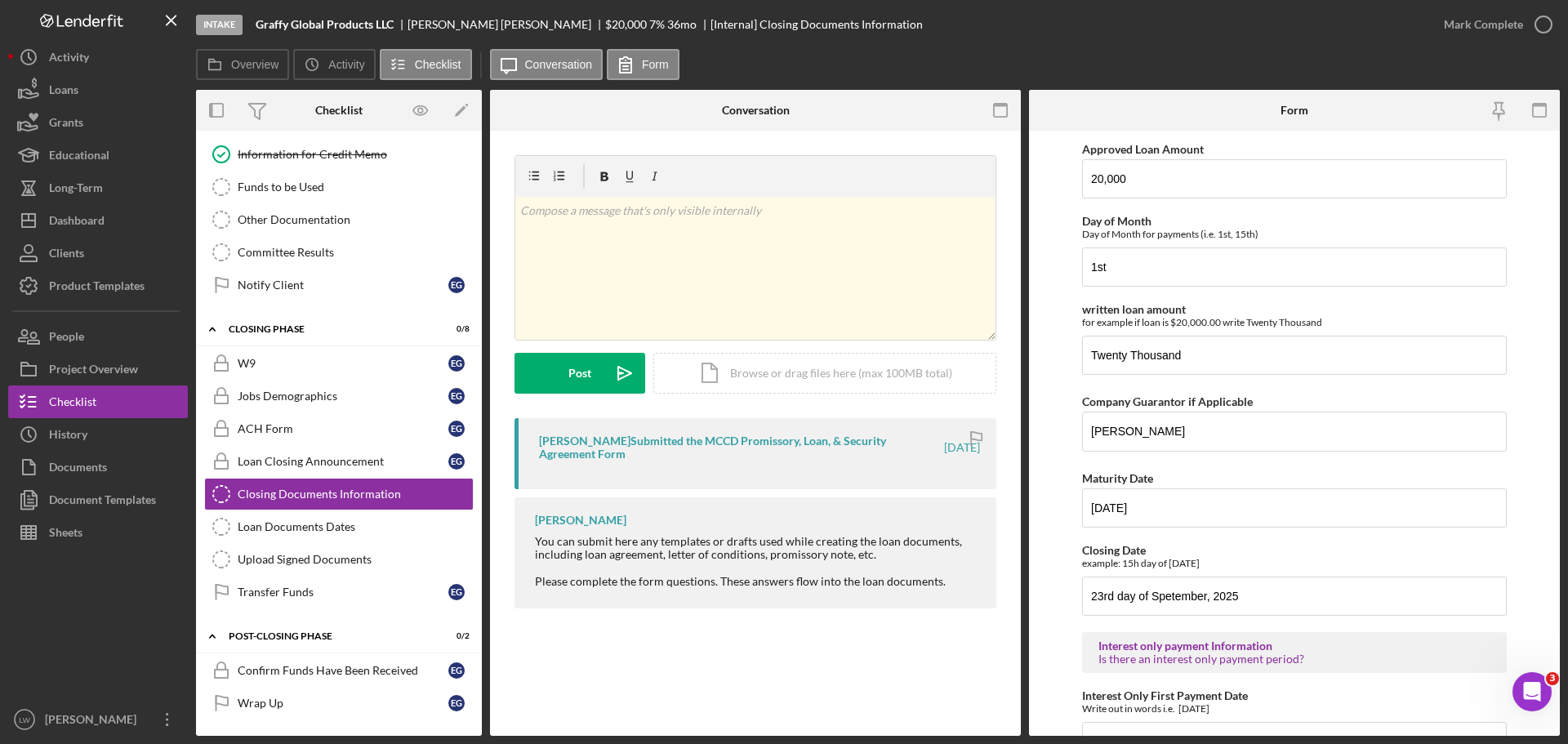
drag, startPoint x: 613, startPoint y: 525, endPoint x: 684, endPoint y: 667, distance: 158.8
click at [684, 667] on div "Closing Documents Information Closing Documents Information v Color teal Color …" at bounding box center [755, 433] width 531 height 605
